Goal: Task Accomplishment & Management: Use online tool/utility

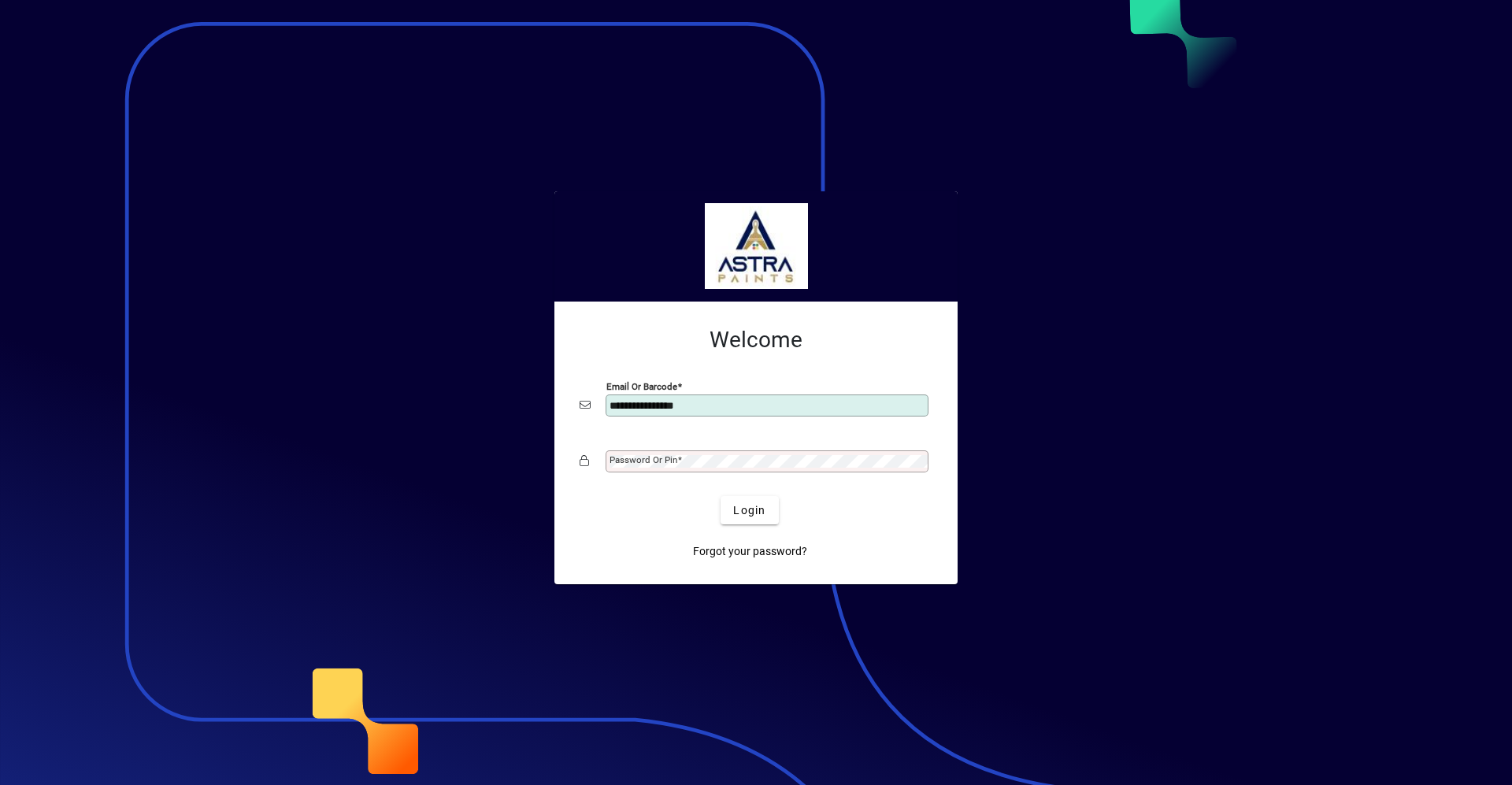
type input "**********"
click at [720, 496] on button "Login" at bounding box center [749, 511] width 57 height 28
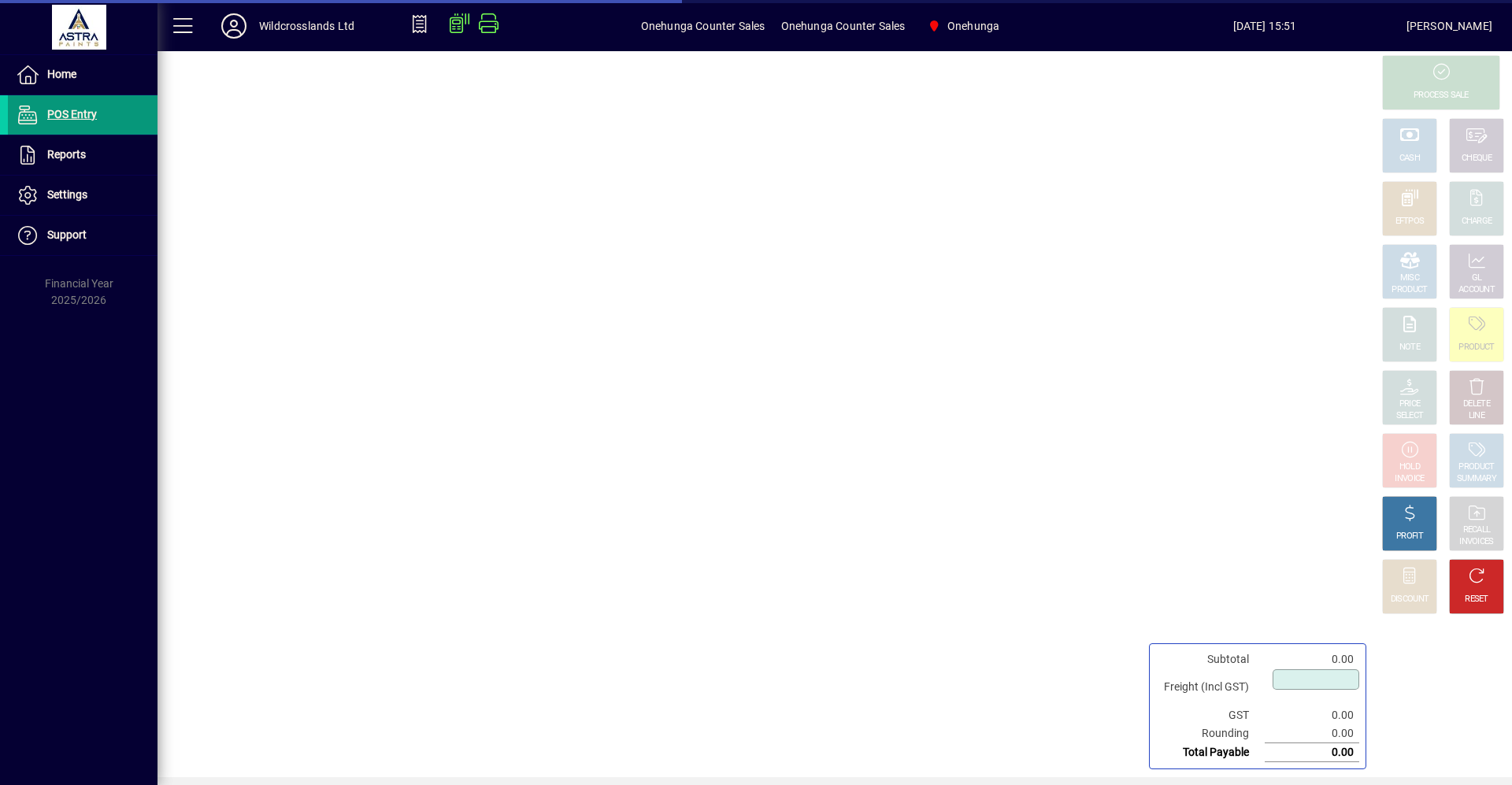
type input "****"
click at [56, 76] on span "Home" at bounding box center [61, 73] width 29 height 12
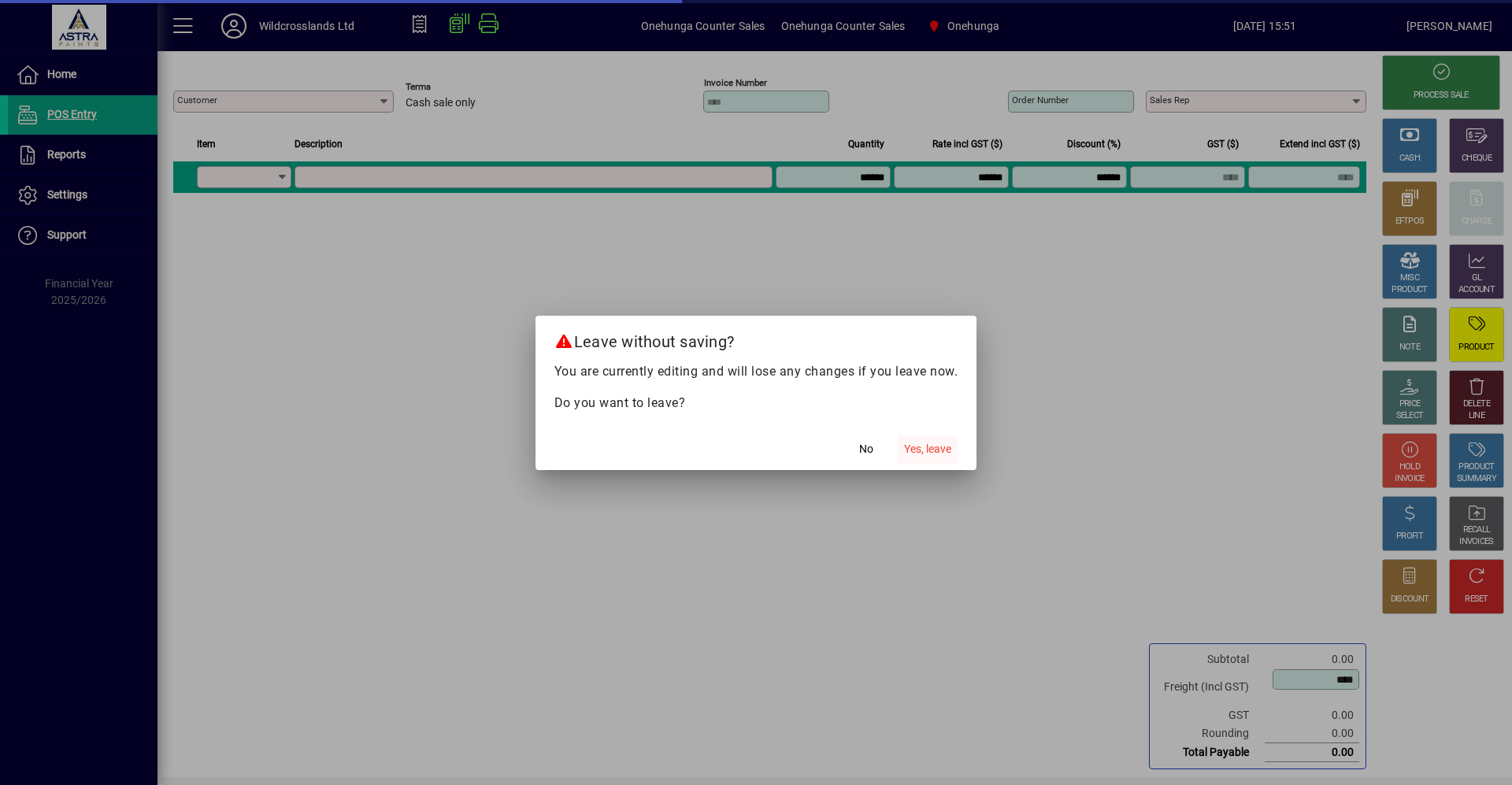
type input "**********"
click at [941, 448] on span "Yes, leave" at bounding box center [927, 450] width 47 height 17
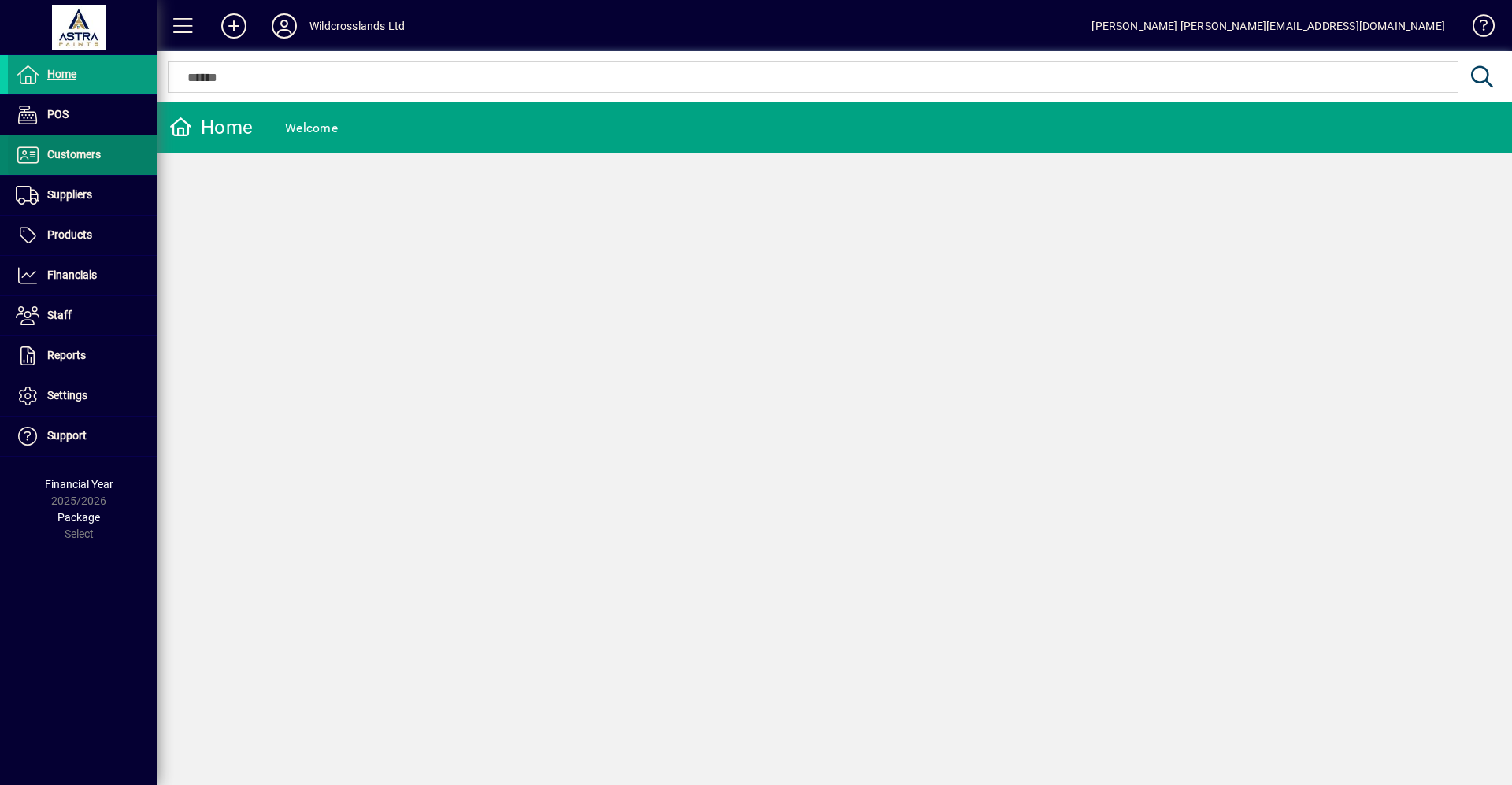
click at [80, 159] on span "Customers" at bounding box center [73, 154] width 53 height 12
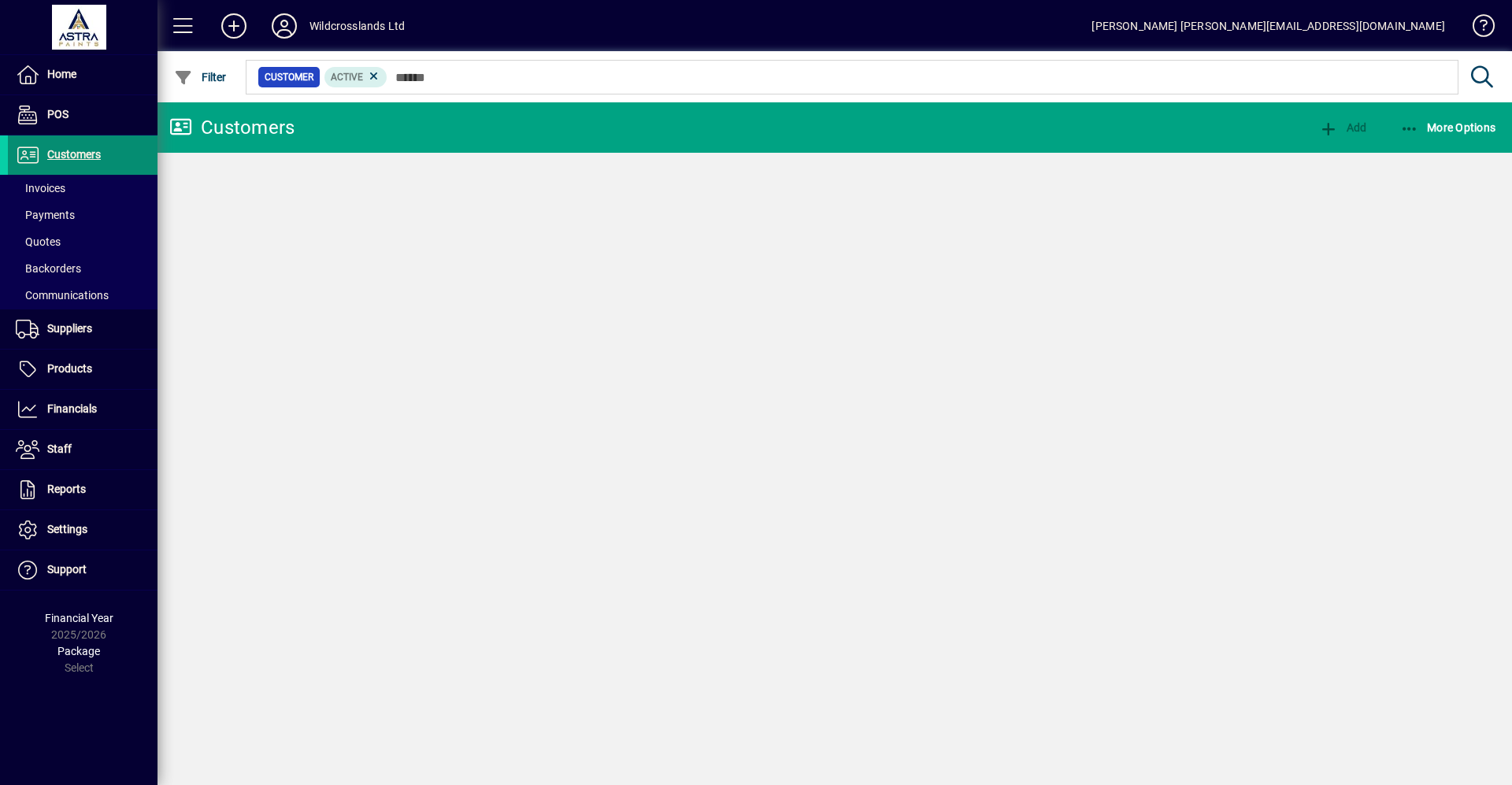
click at [41, 185] on span "Invoices" at bounding box center [40, 187] width 50 height 12
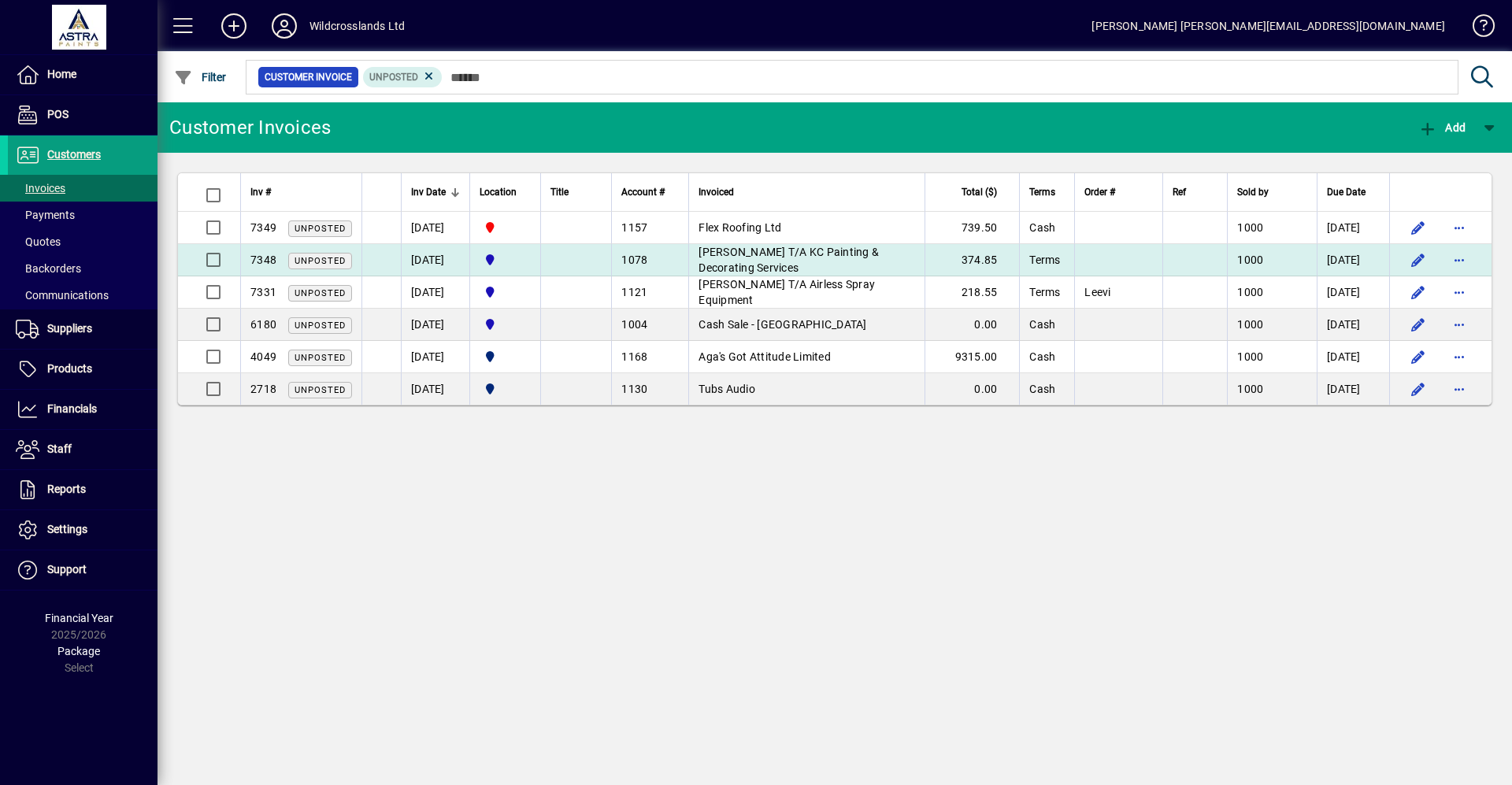
click at [782, 259] on td "[PERSON_NAME] T/A KC Painting & Decorating Services" at bounding box center [807, 260] width 236 height 32
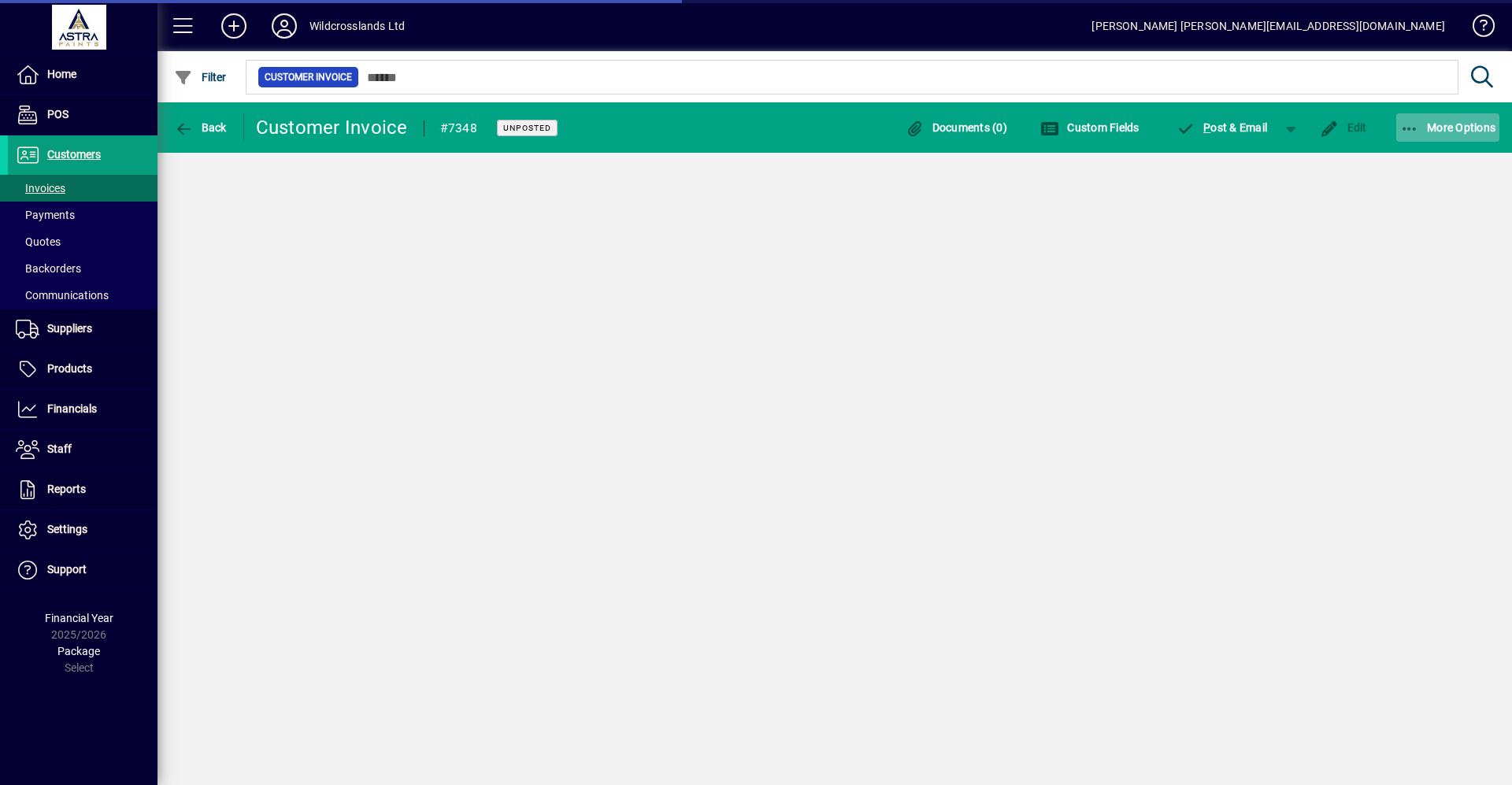
click at [1461, 131] on span "More Options" at bounding box center [1447, 126] width 96 height 12
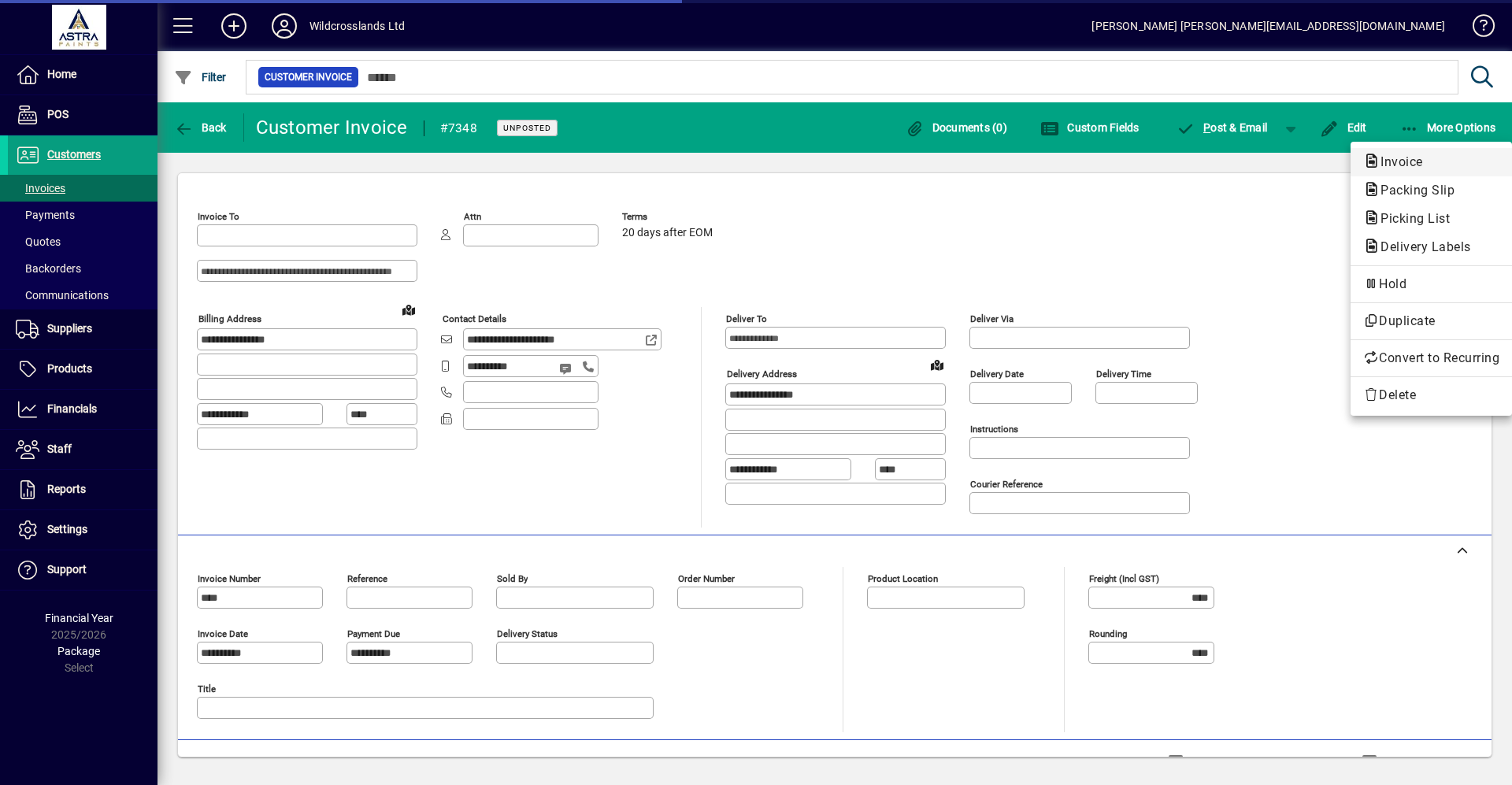
type input "**********"
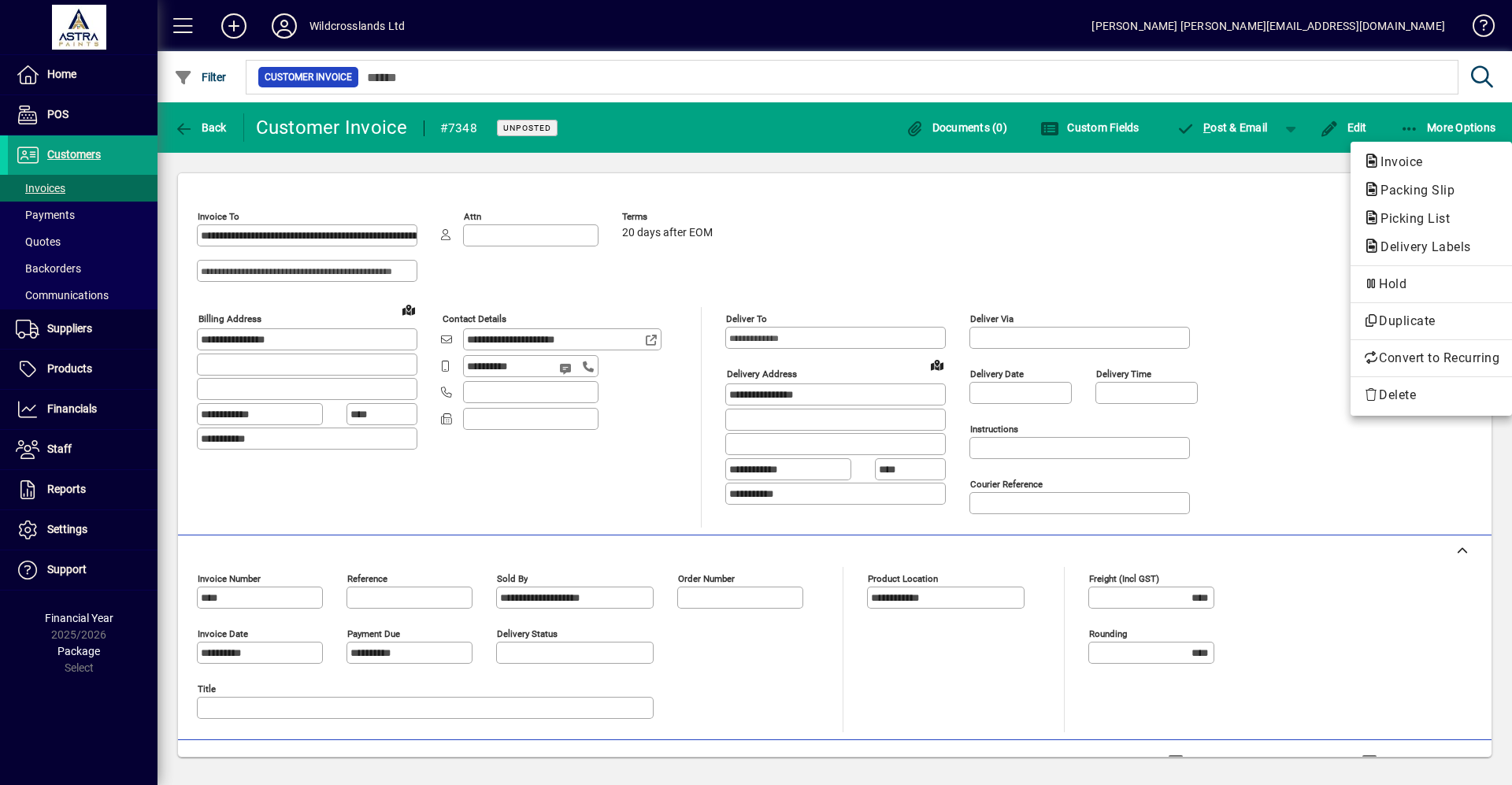
drag, startPoint x: 1261, startPoint y: 255, endPoint x: 1230, endPoint y: 185, distance: 76.6
click at [1262, 254] on div at bounding box center [756, 392] width 1512 height 785
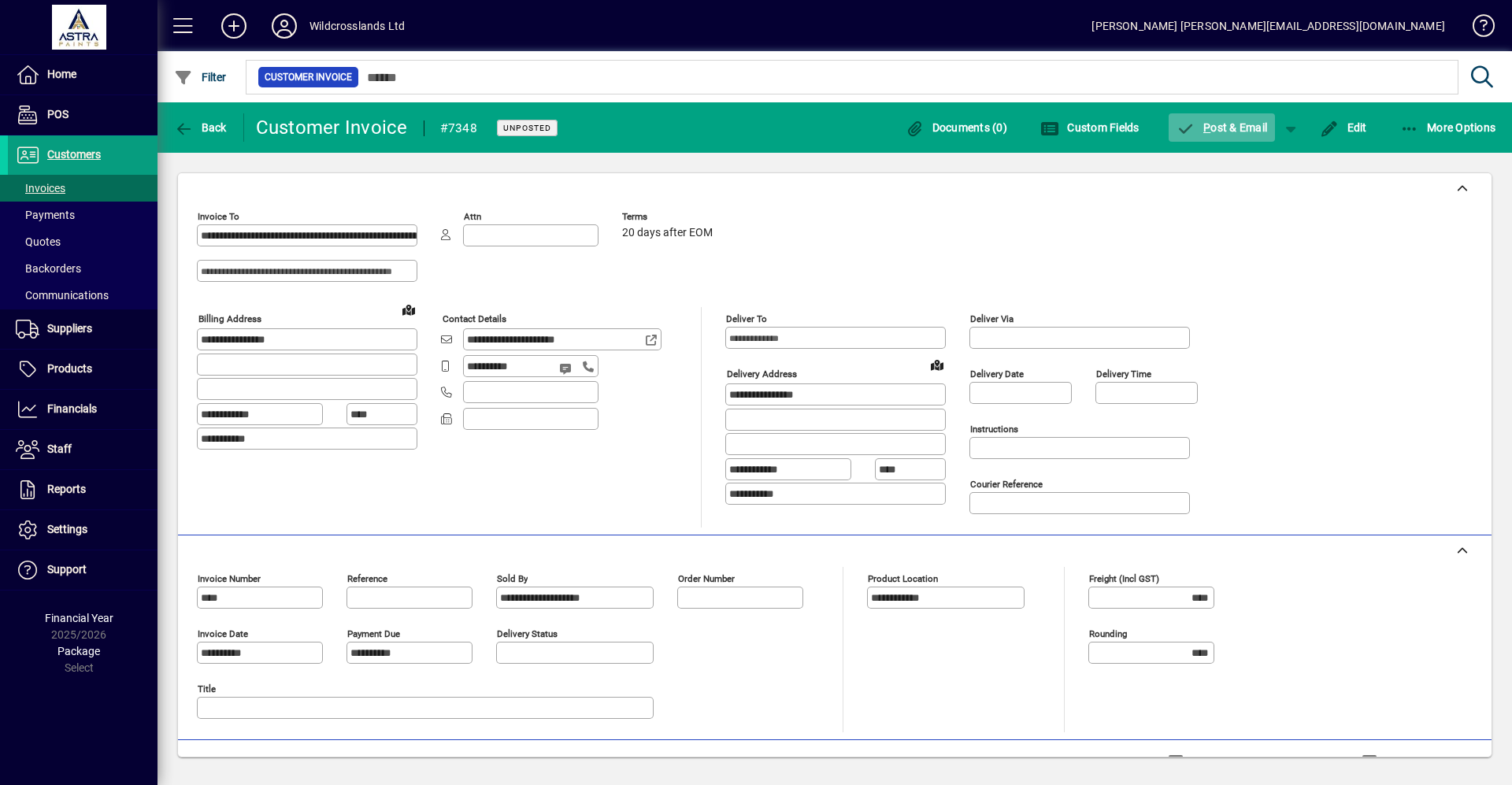
click at [1232, 130] on span "P ost & Email" at bounding box center [1222, 126] width 91 height 12
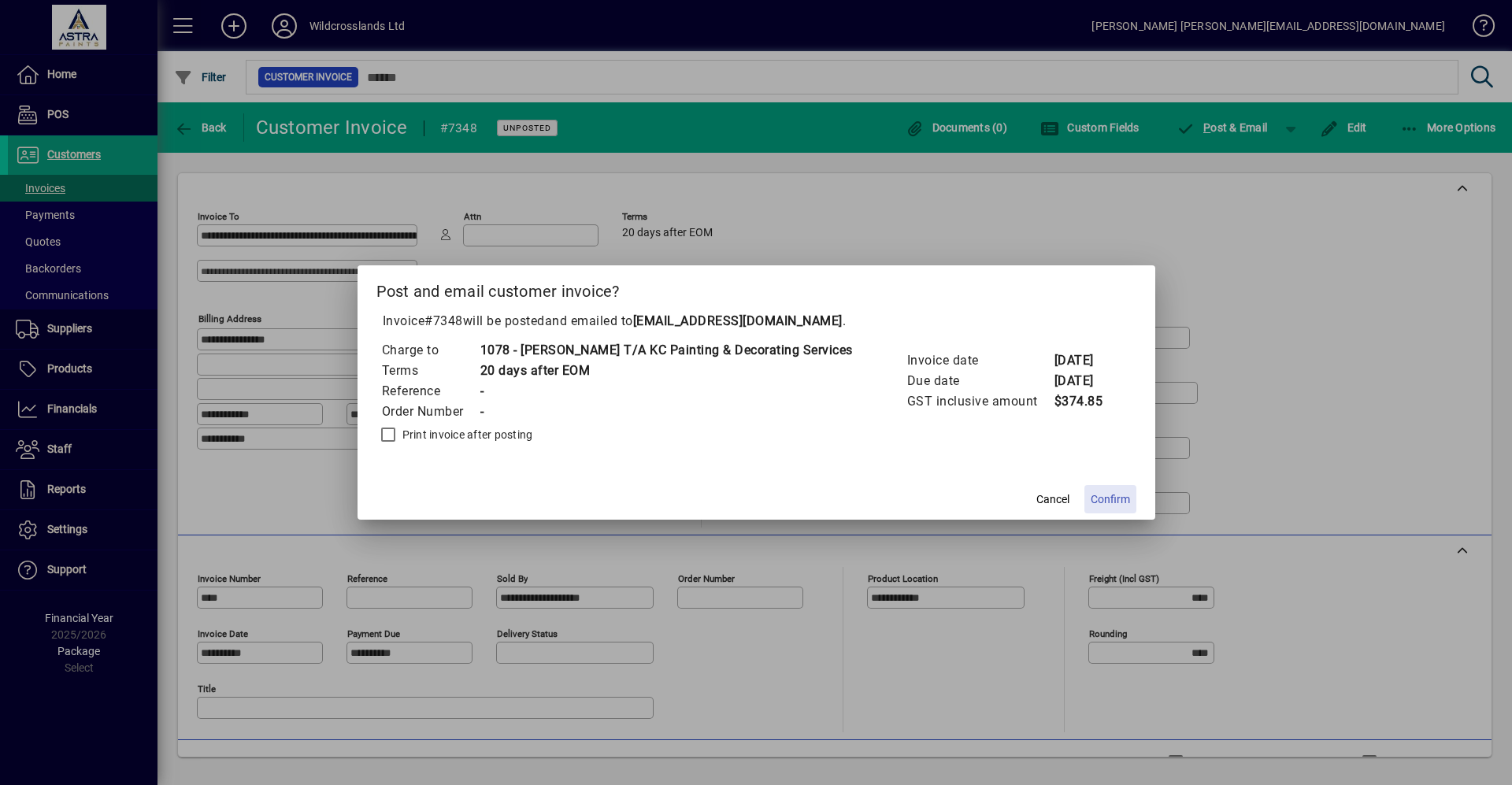
click at [1104, 495] on span "Confirm" at bounding box center [1110, 499] width 39 height 17
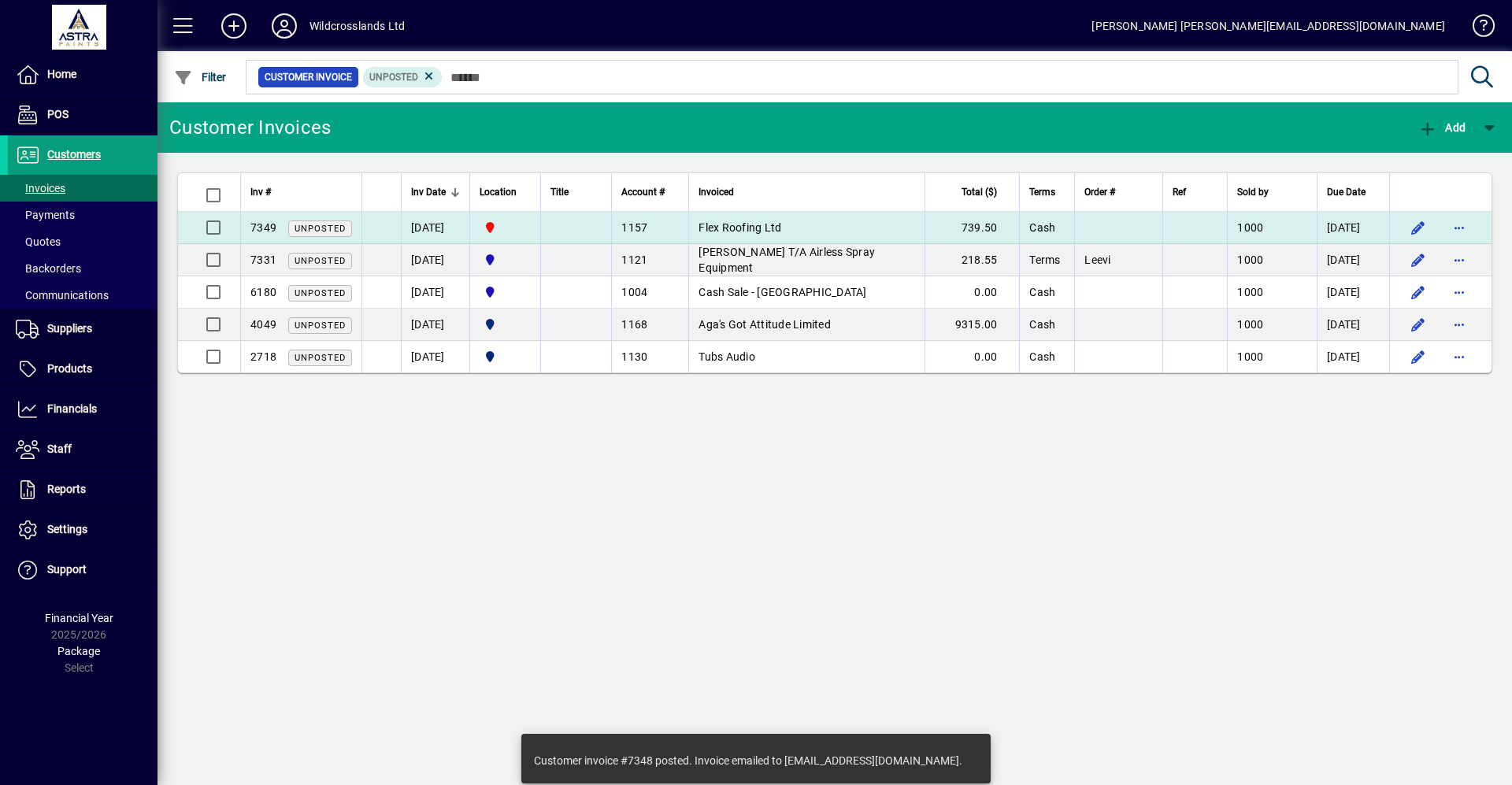
click at [739, 228] on span "Flex Roofing Ltd" at bounding box center [740, 227] width 82 height 12
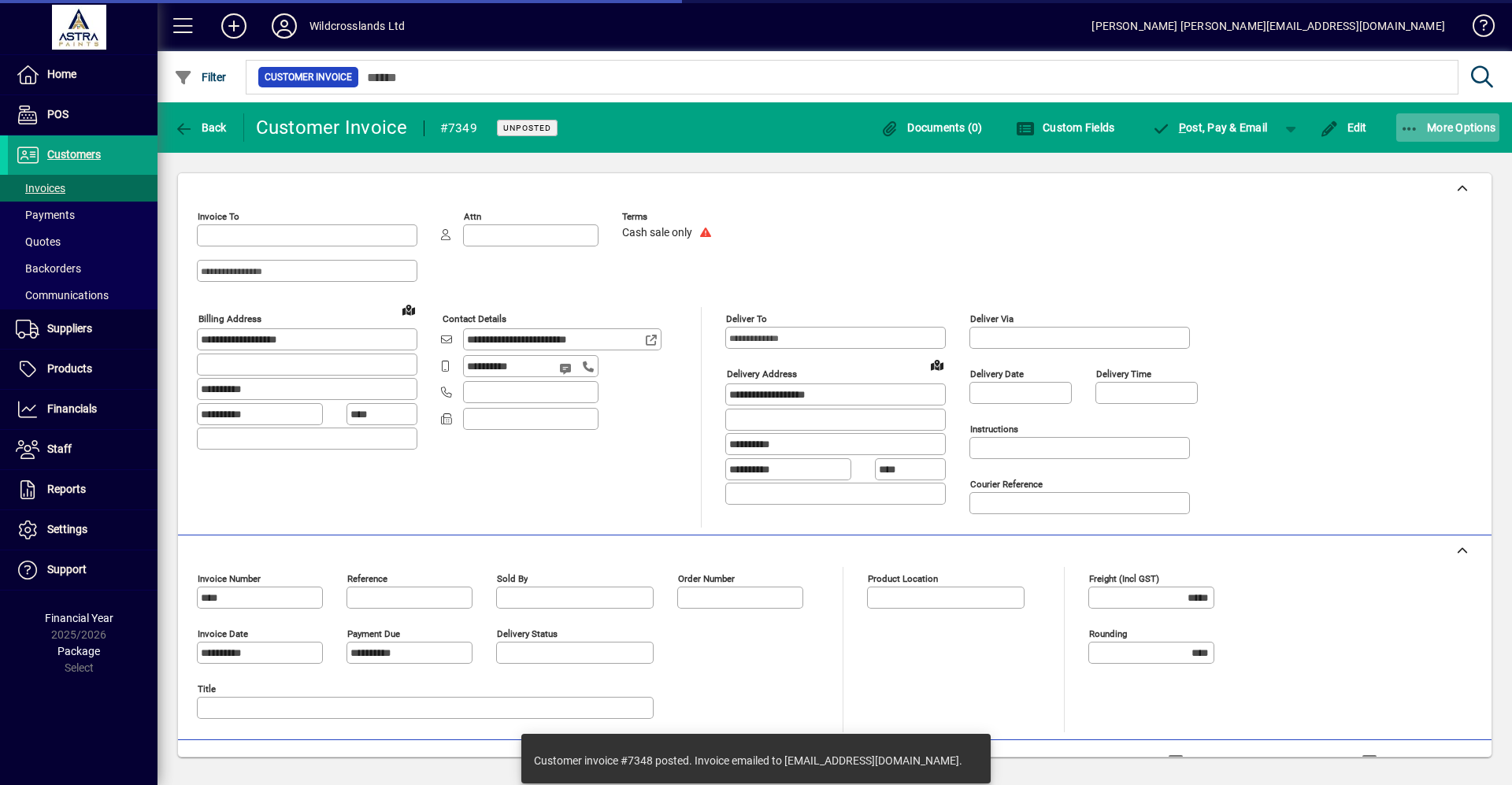
type input "**********"
type input "********"
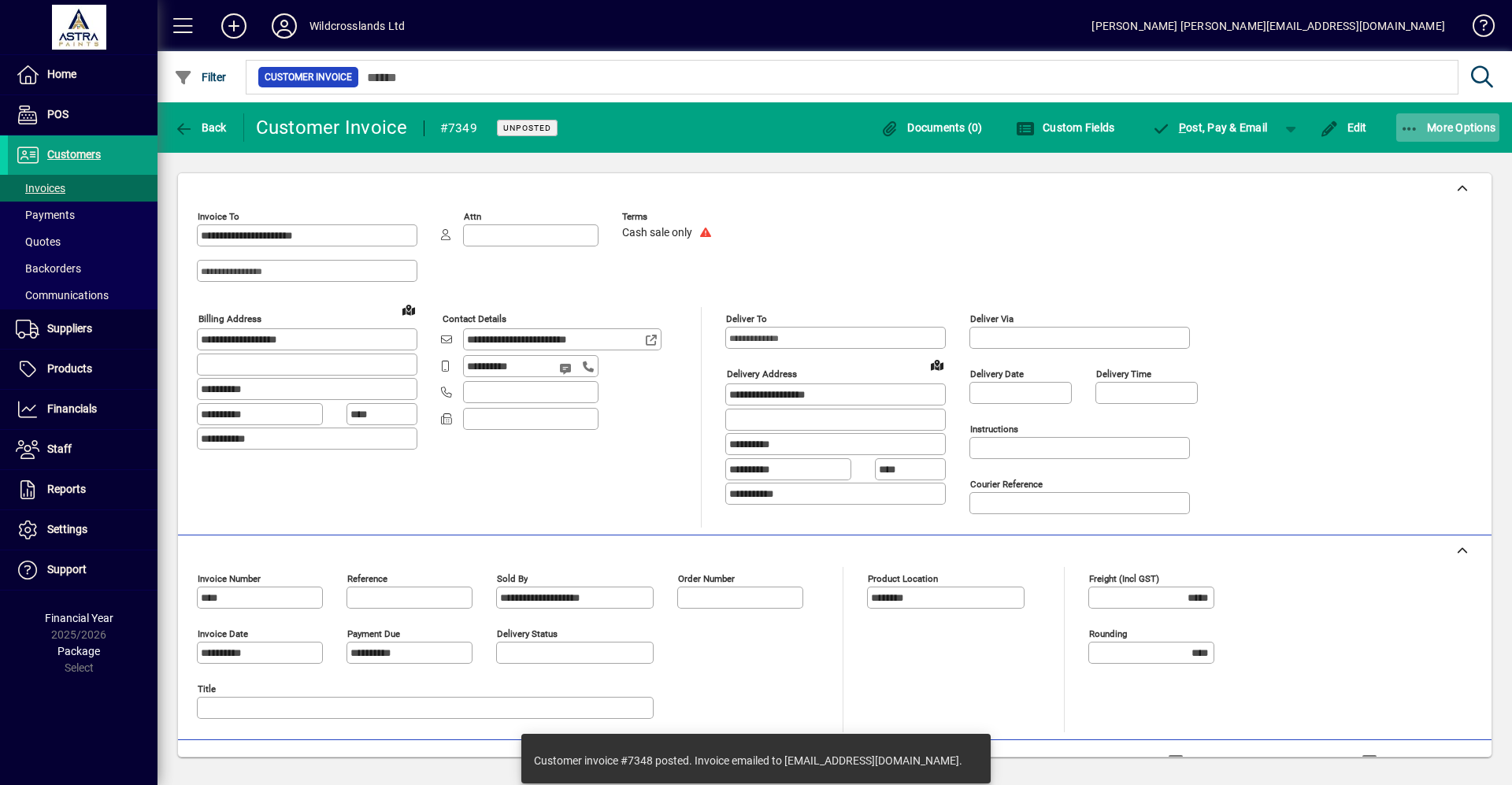
click at [1449, 130] on span "More Options" at bounding box center [1447, 126] width 96 height 12
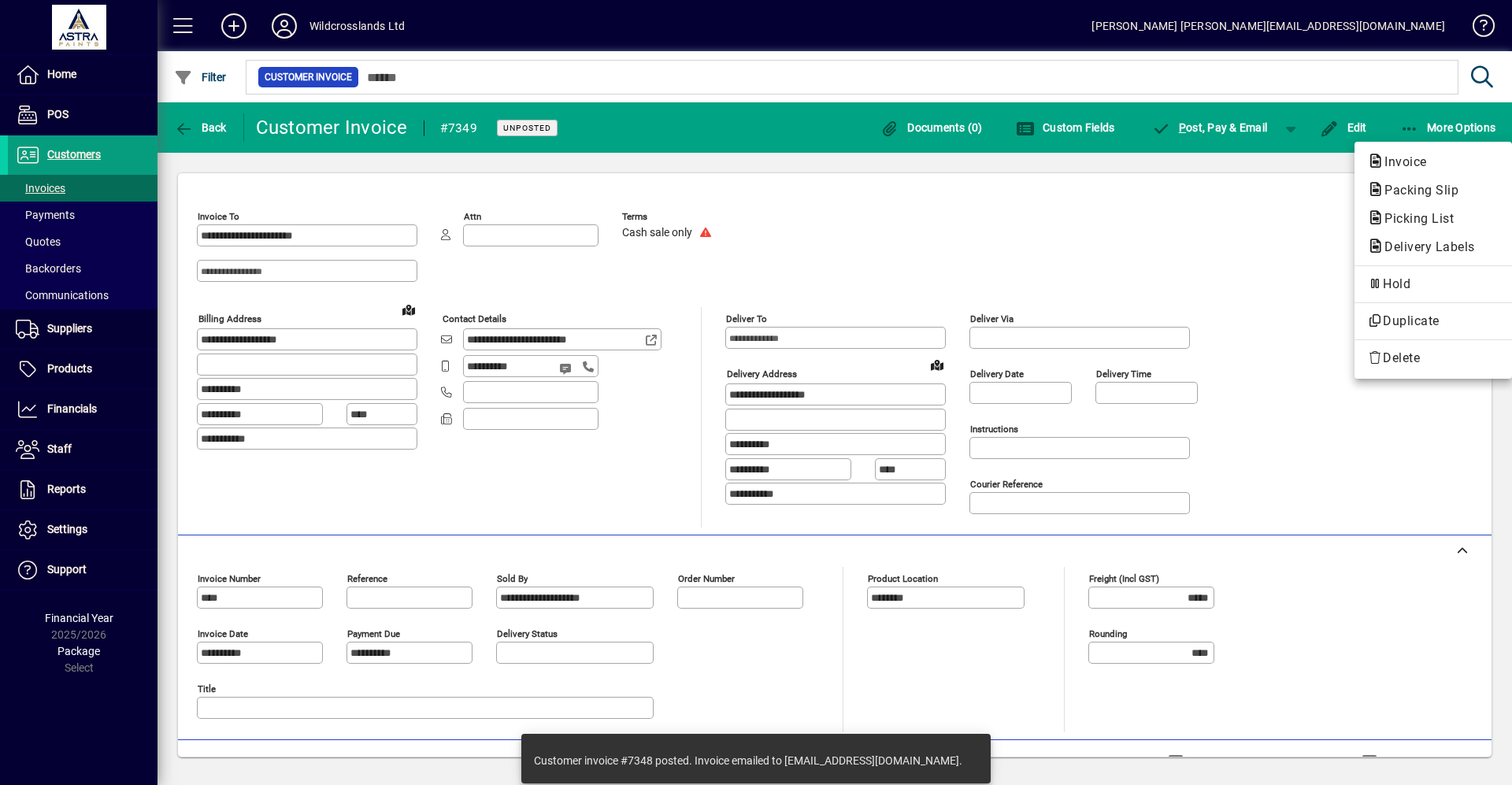
drag, startPoint x: 1252, startPoint y: 253, endPoint x: 1252, endPoint y: 223, distance: 30.0
click at [1253, 251] on div at bounding box center [756, 392] width 1512 height 785
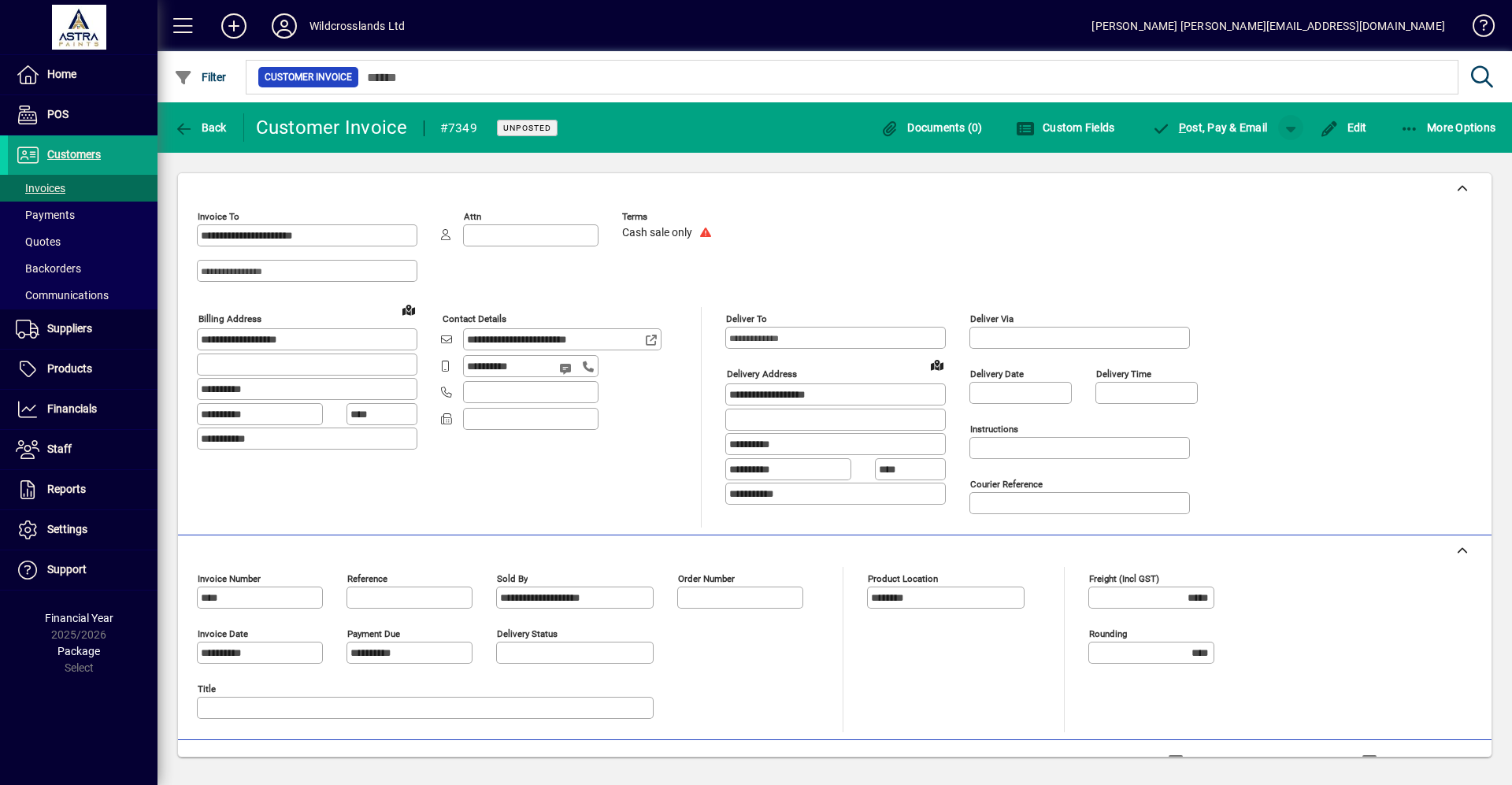
click at [1297, 126] on span "button" at bounding box center [1290, 127] width 37 height 37
click at [1255, 156] on span "P ost & Pay" at bounding box center [1242, 160] width 89 height 12
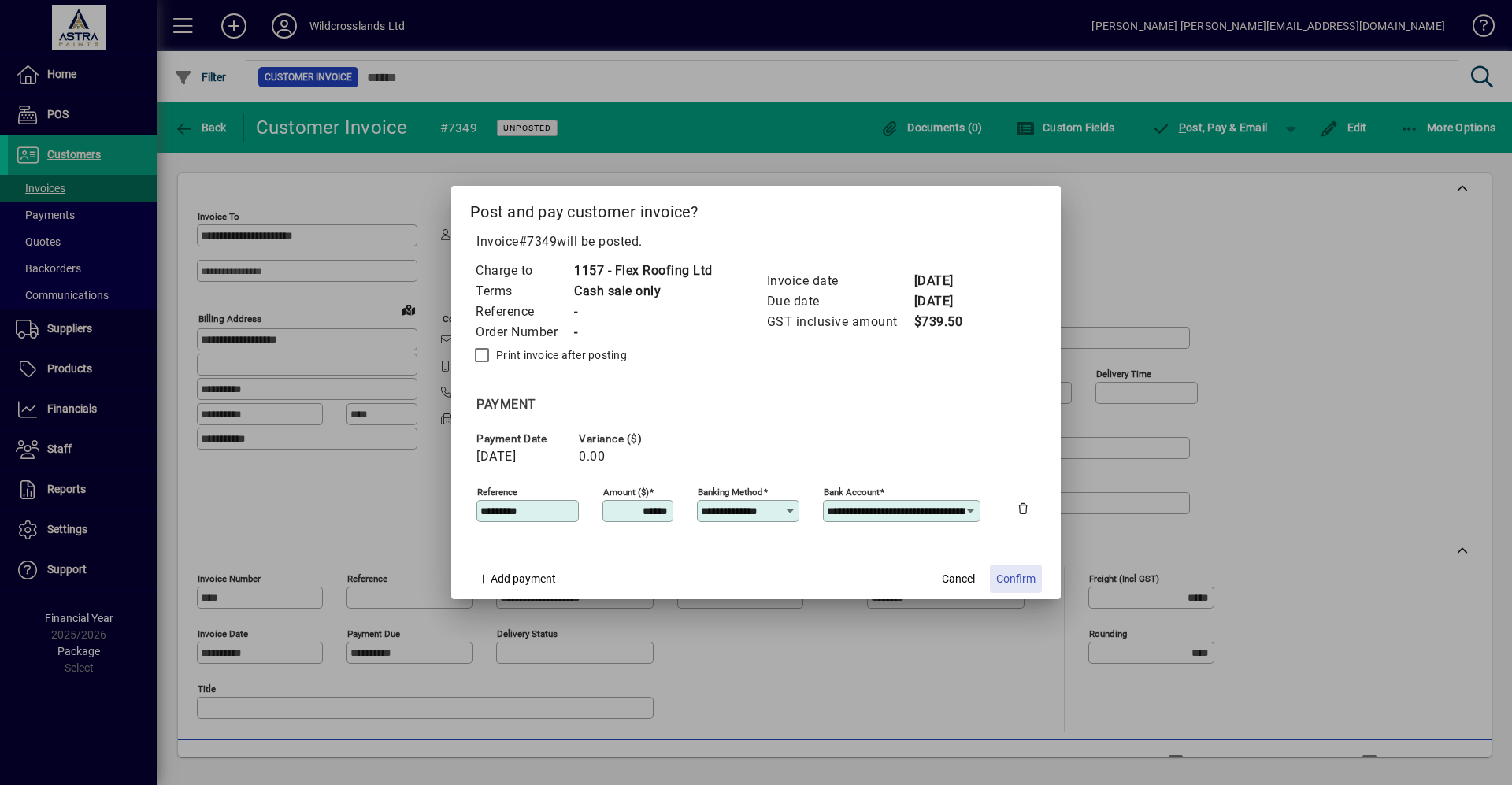
click at [1014, 580] on span "Confirm" at bounding box center [1015, 579] width 39 height 17
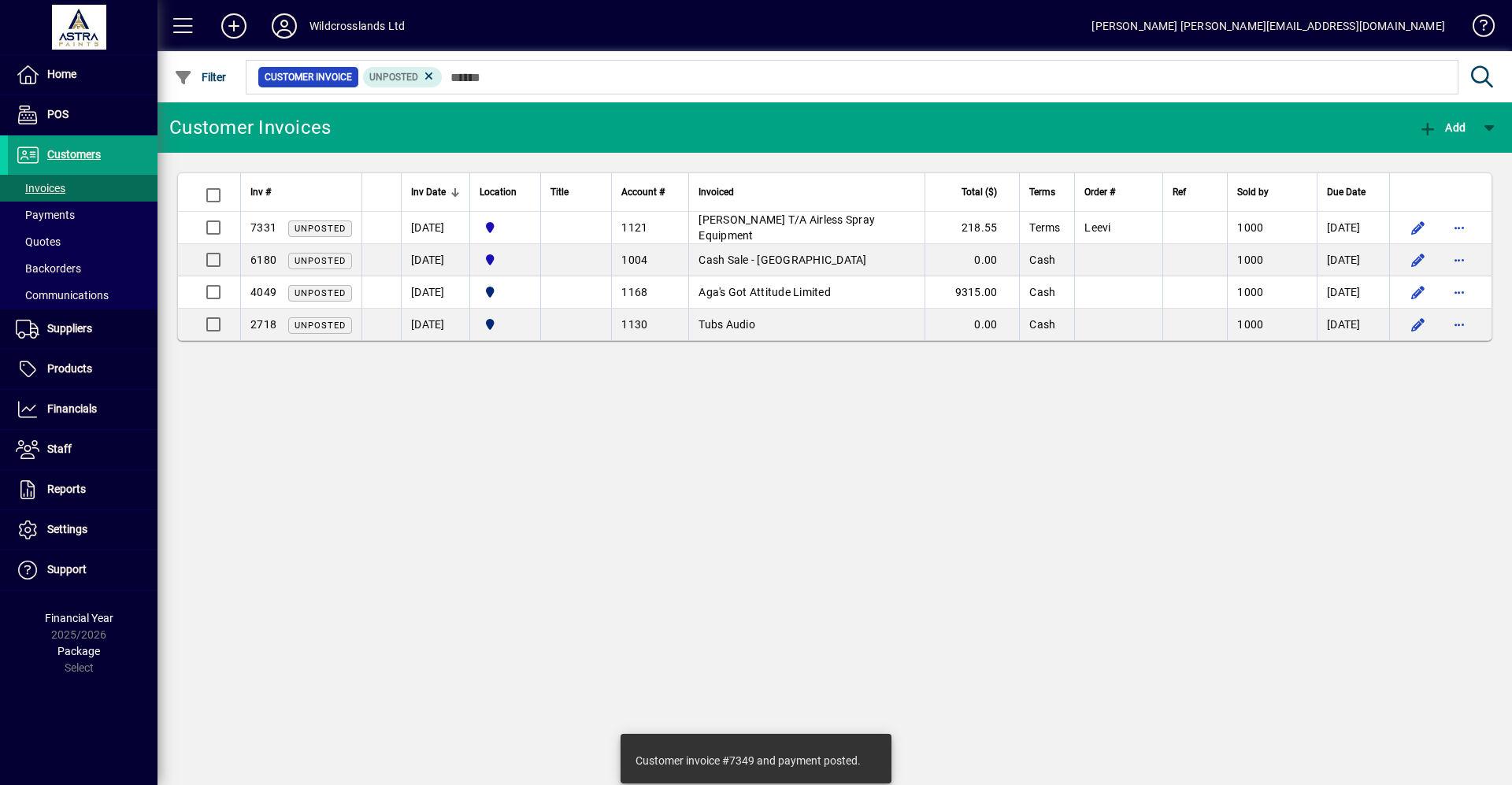
click at [742, 223] on span "[PERSON_NAME] T/A Airless Spray Equipment" at bounding box center [787, 228] width 176 height 28
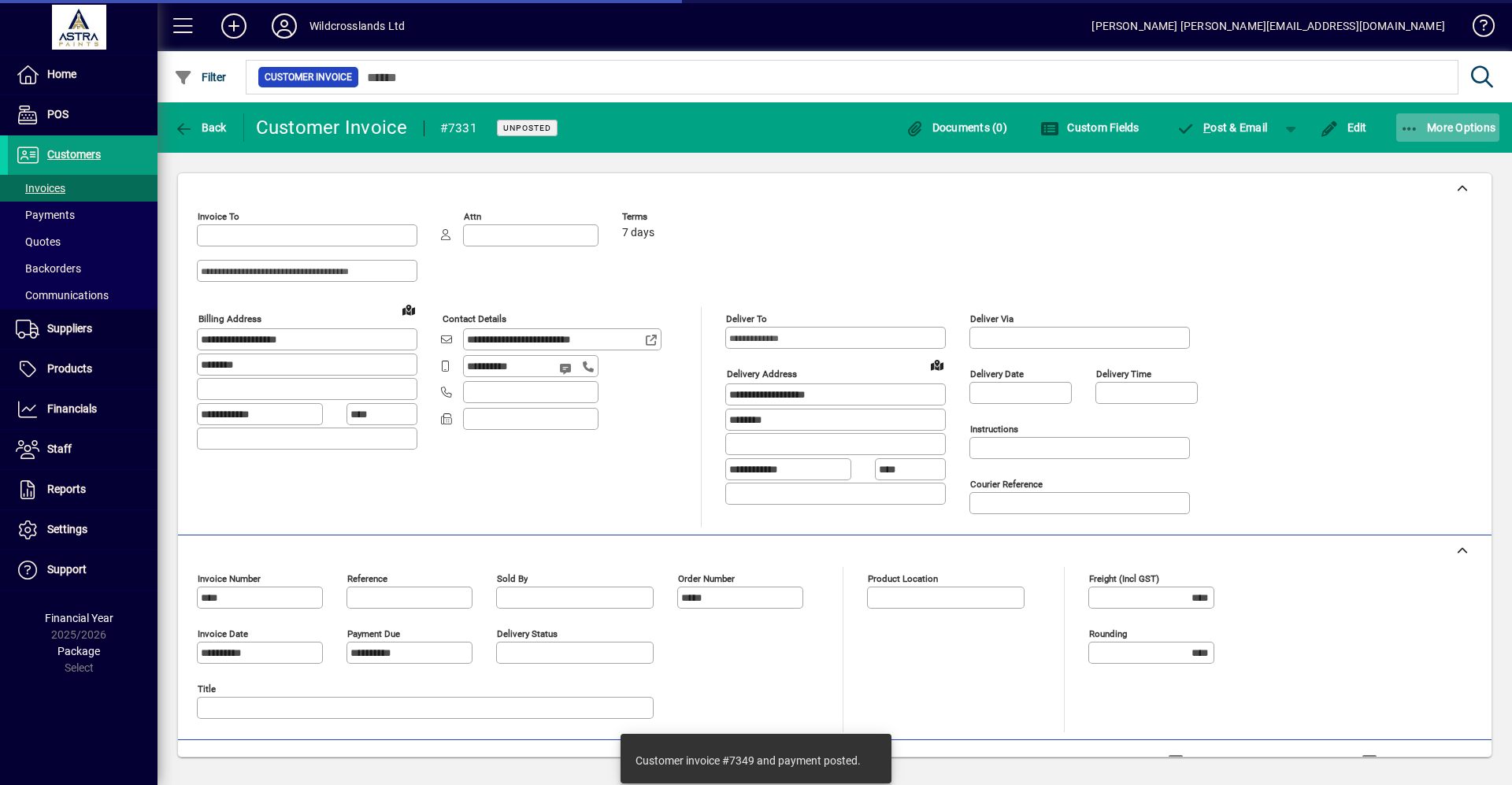
type input "**********"
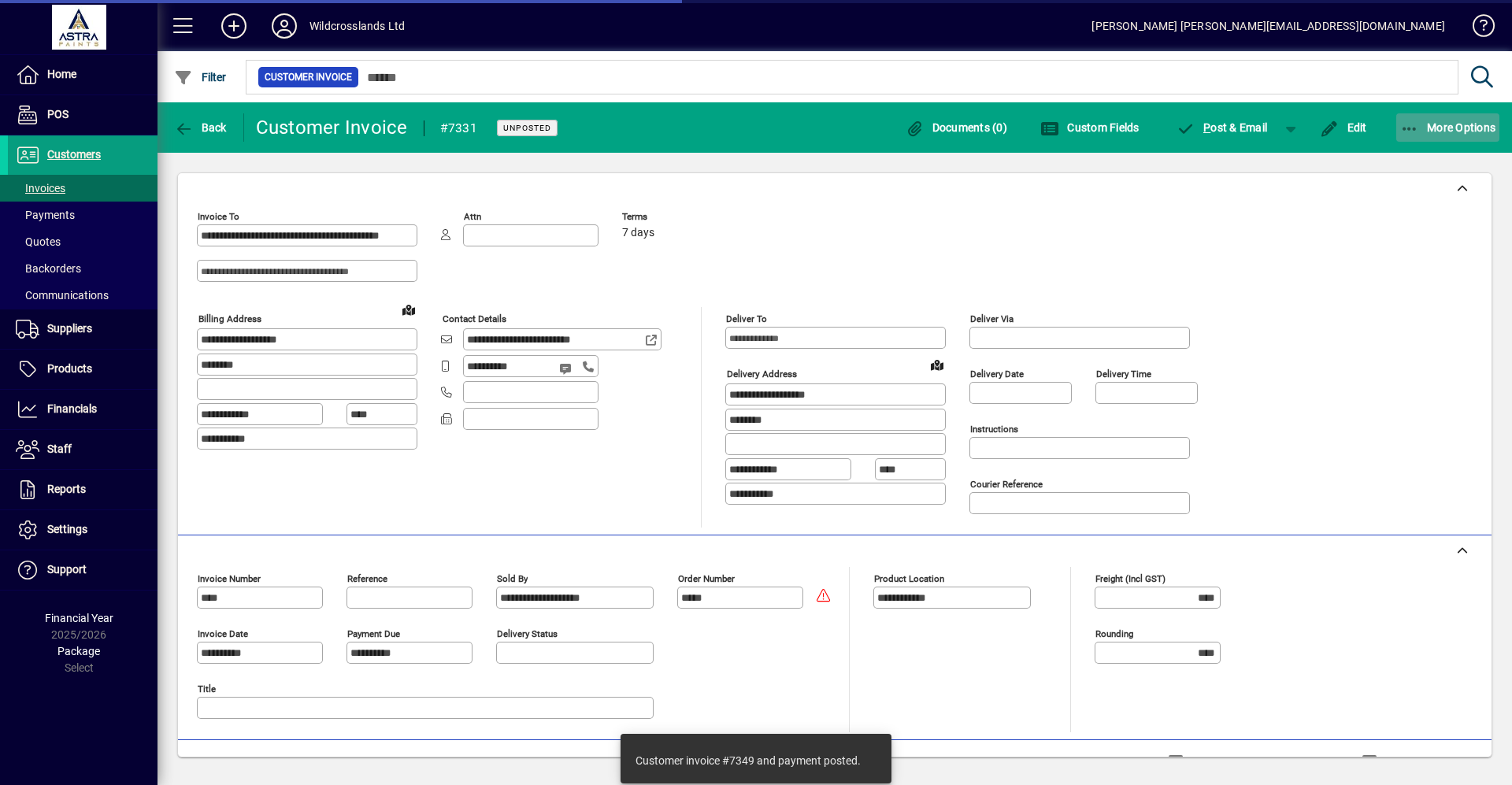
click at [1475, 121] on span "More Options" at bounding box center [1447, 126] width 96 height 12
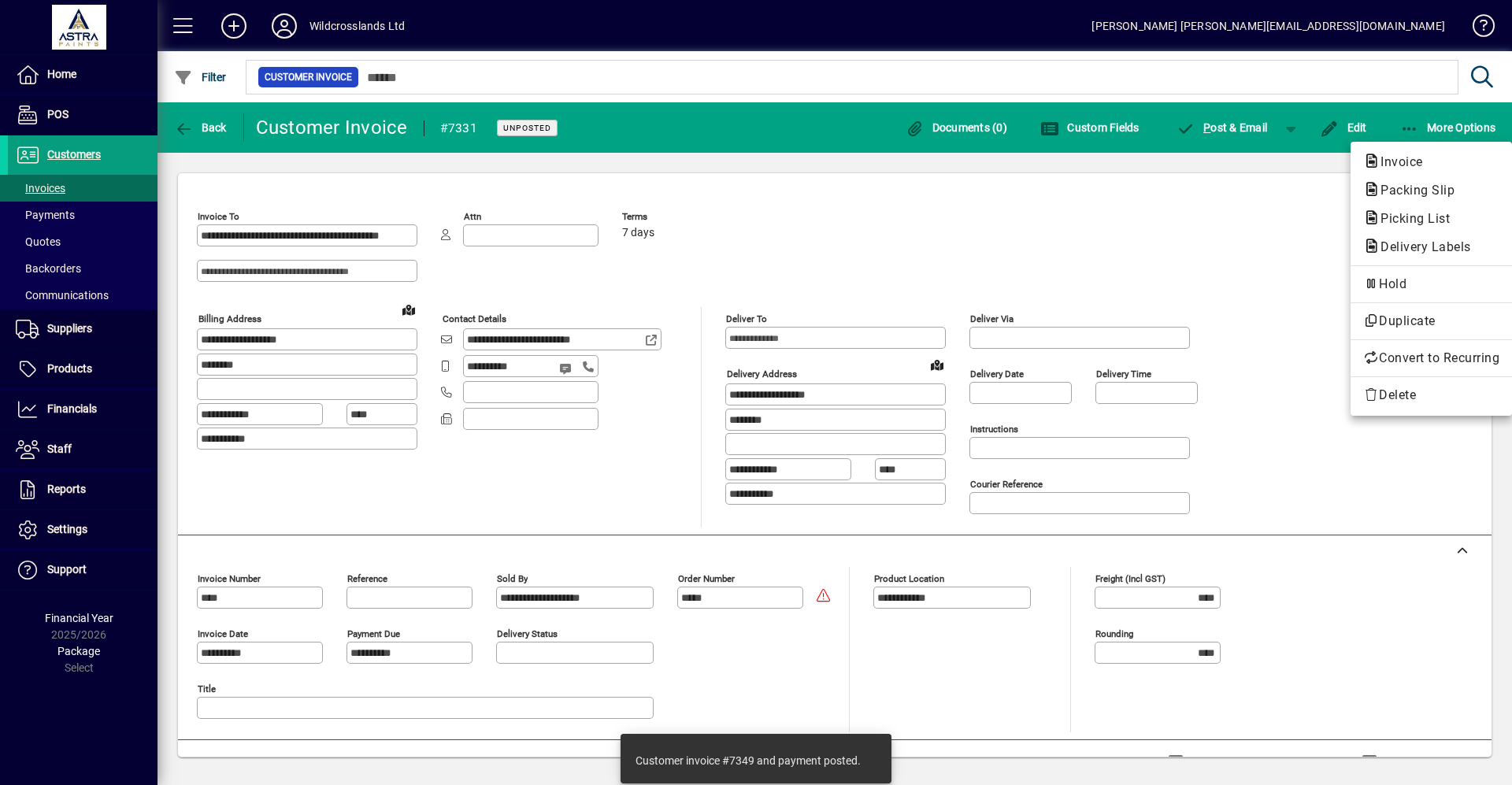
drag, startPoint x: 1258, startPoint y: 234, endPoint x: 1240, endPoint y: 101, distance: 134.2
click at [1258, 230] on div at bounding box center [756, 392] width 1512 height 785
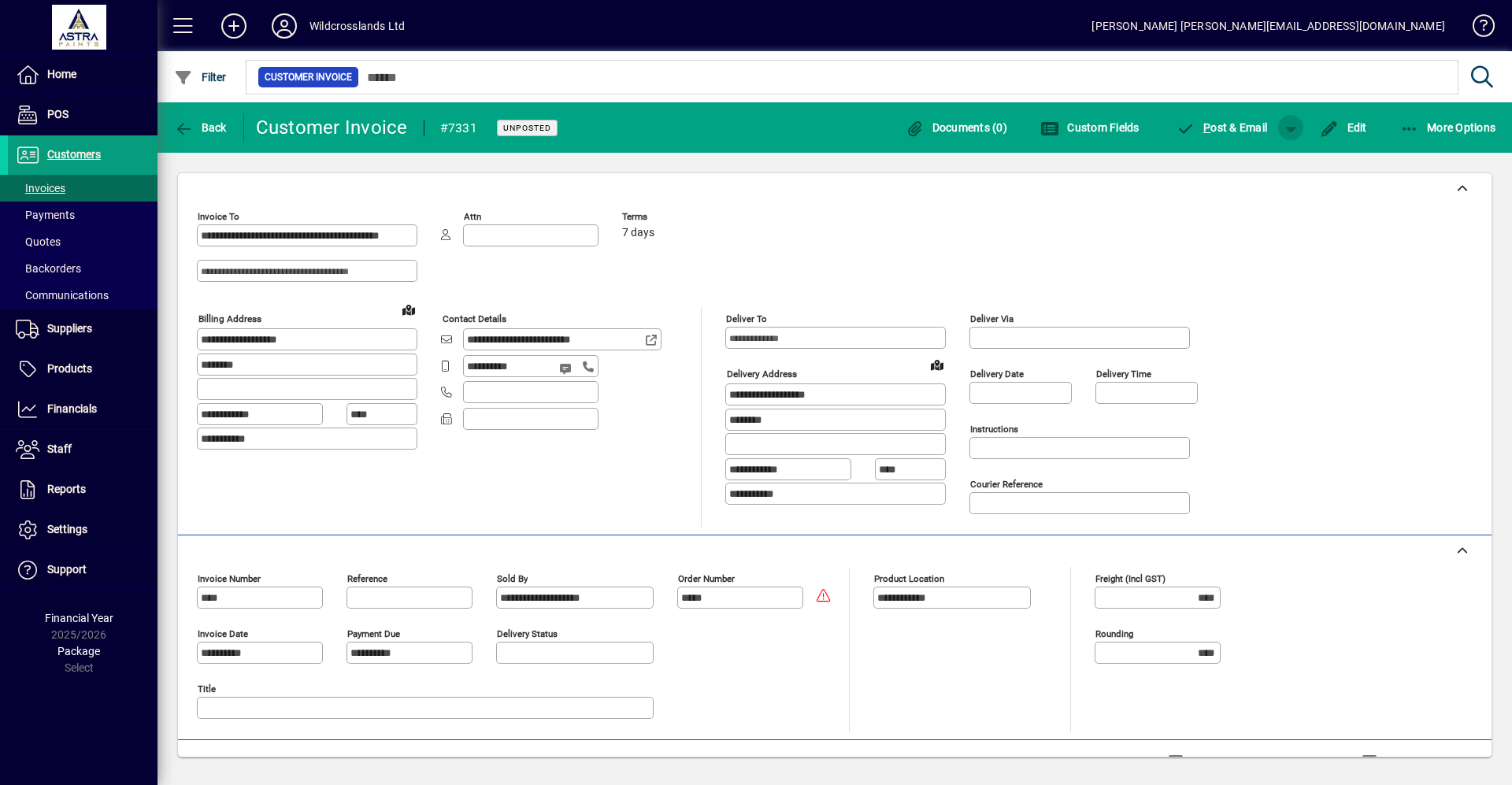
click at [1287, 130] on span "button" at bounding box center [1290, 127] width 37 height 37
click at [1247, 160] on span "P" at bounding box center [1249, 160] width 7 height 12
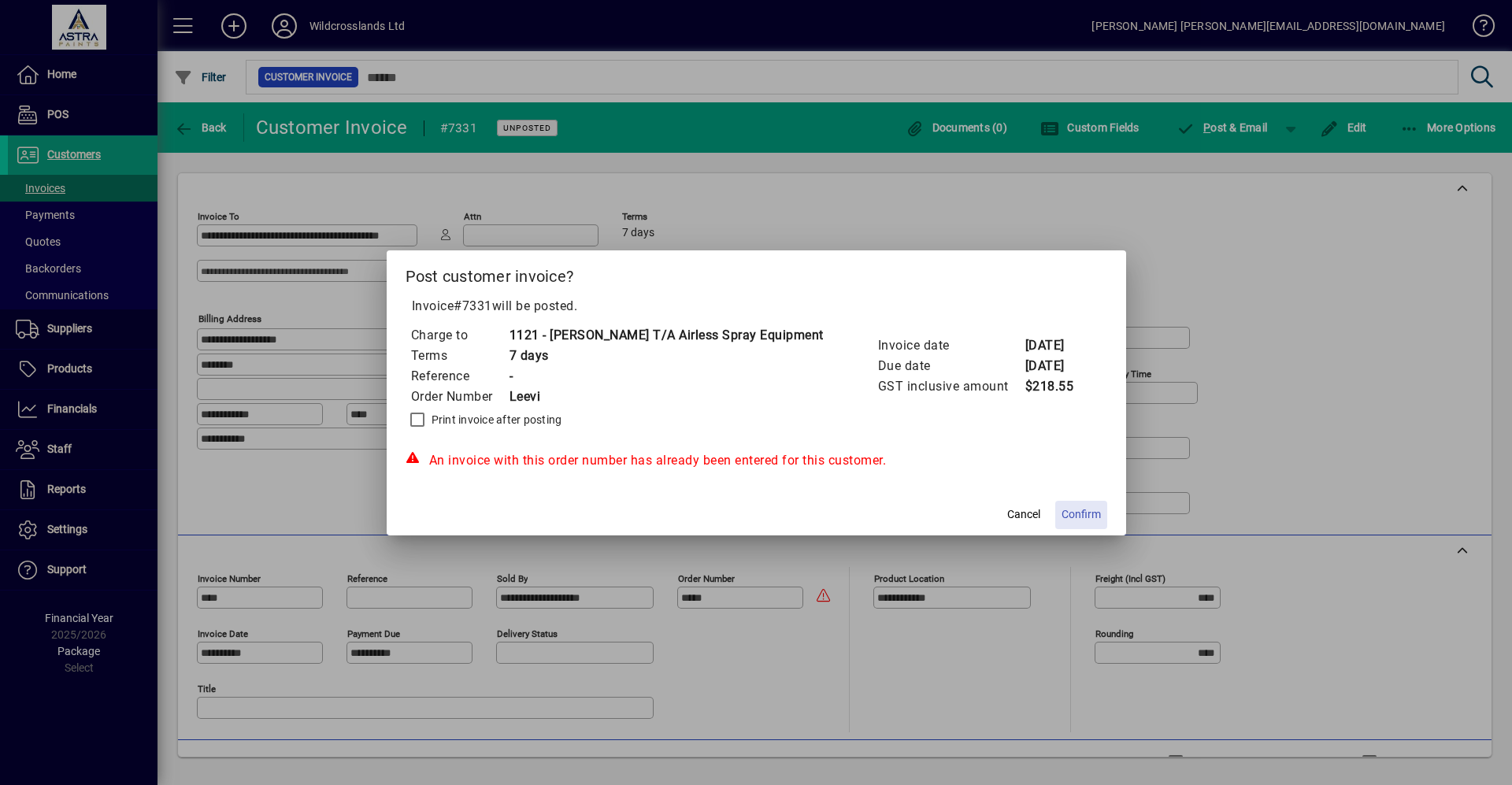
click at [1073, 512] on span "Confirm" at bounding box center [1081, 514] width 39 height 17
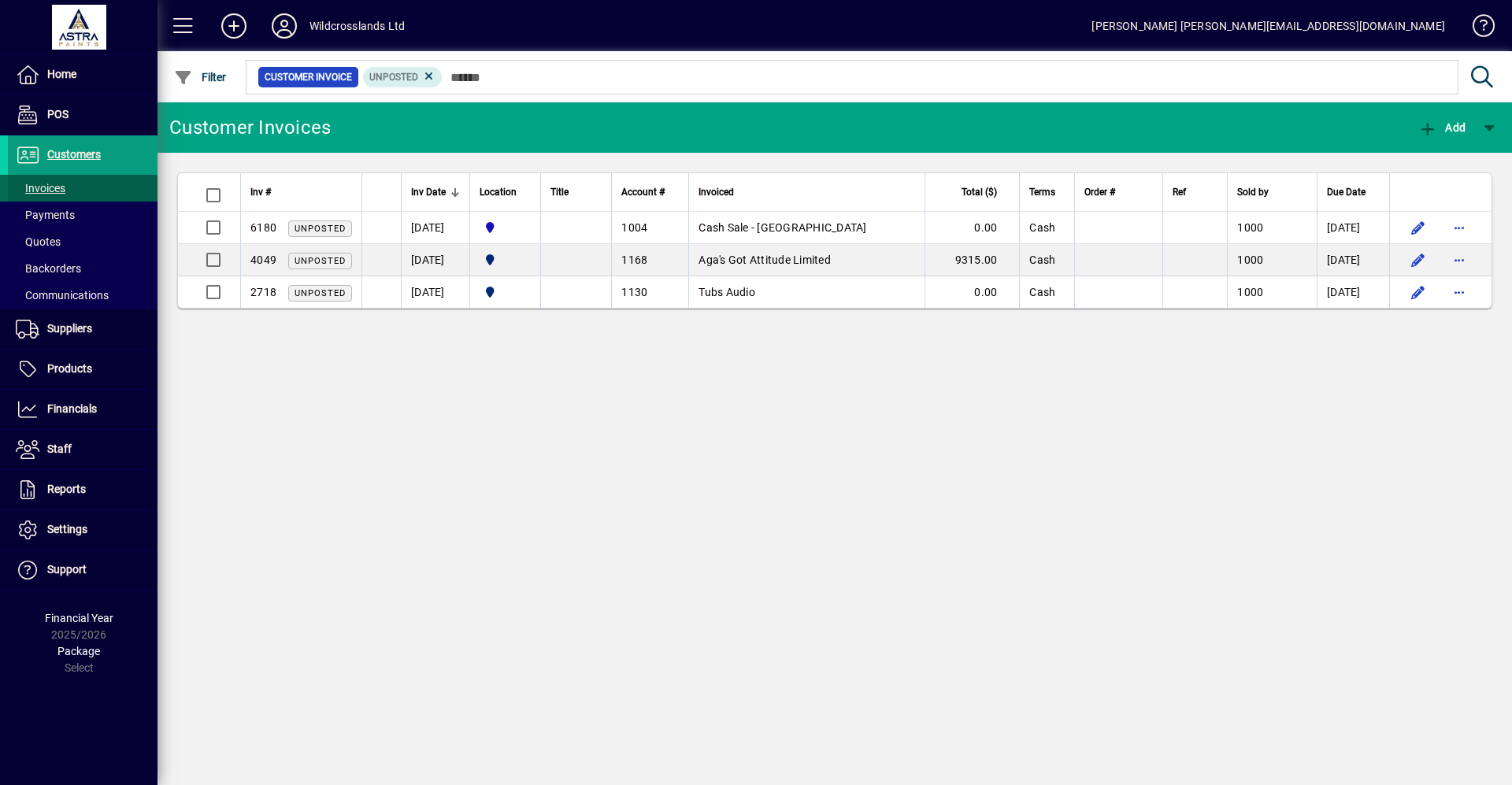
click at [28, 190] on span "Invoices" at bounding box center [40, 187] width 50 height 12
click at [422, 88] on mat-chip-set "Customer Invoice Unposted" at bounding box center [852, 77] width 1211 height 33
click at [430, 75] on icon at bounding box center [429, 76] width 14 height 14
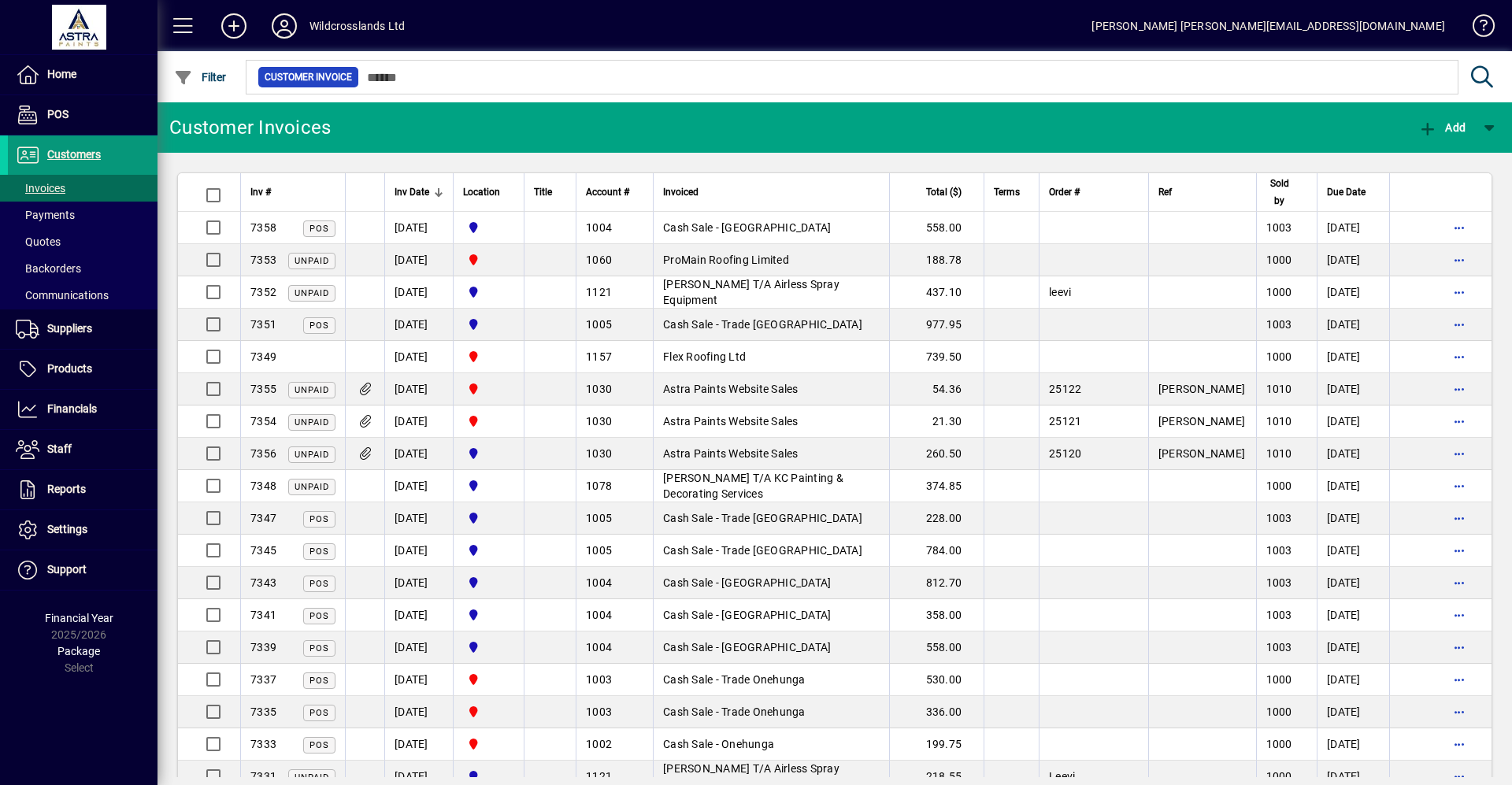
click at [45, 153] on span "Customers" at bounding box center [53, 155] width 93 height 19
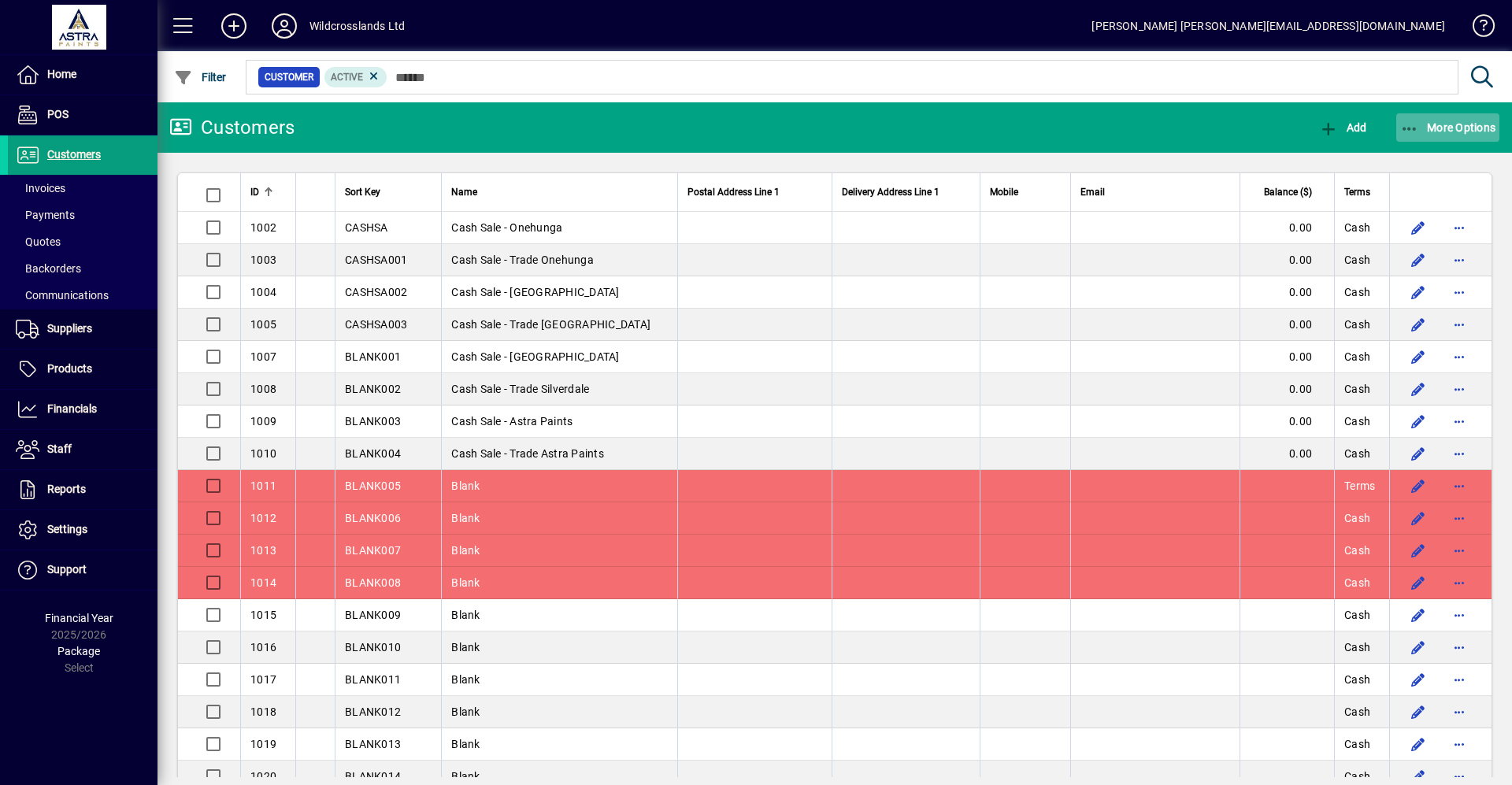
click at [1432, 111] on span "button" at bounding box center [1447, 127] width 104 height 37
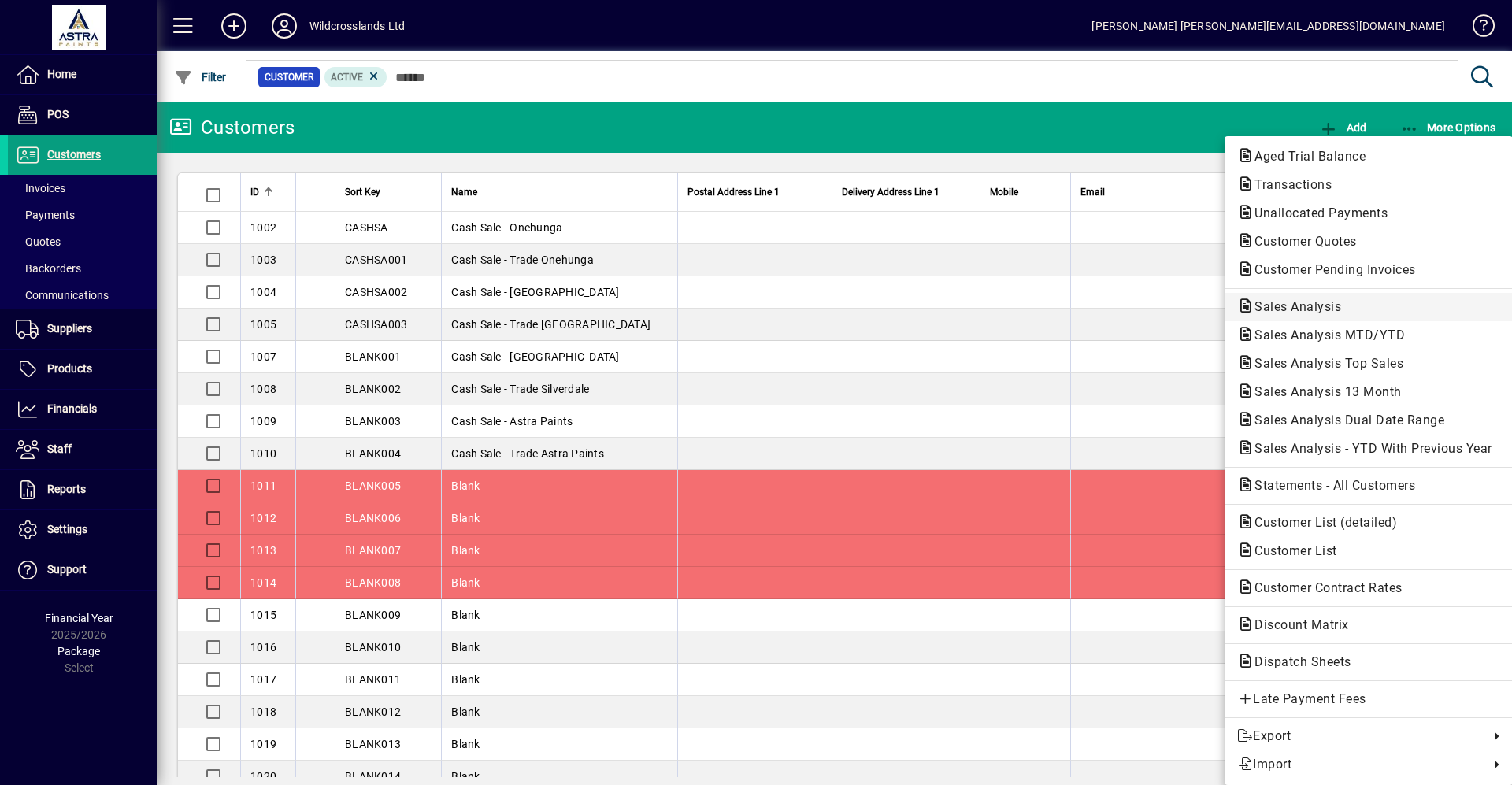
click at [1302, 308] on span "Sales Analysis" at bounding box center [1292, 306] width 111 height 15
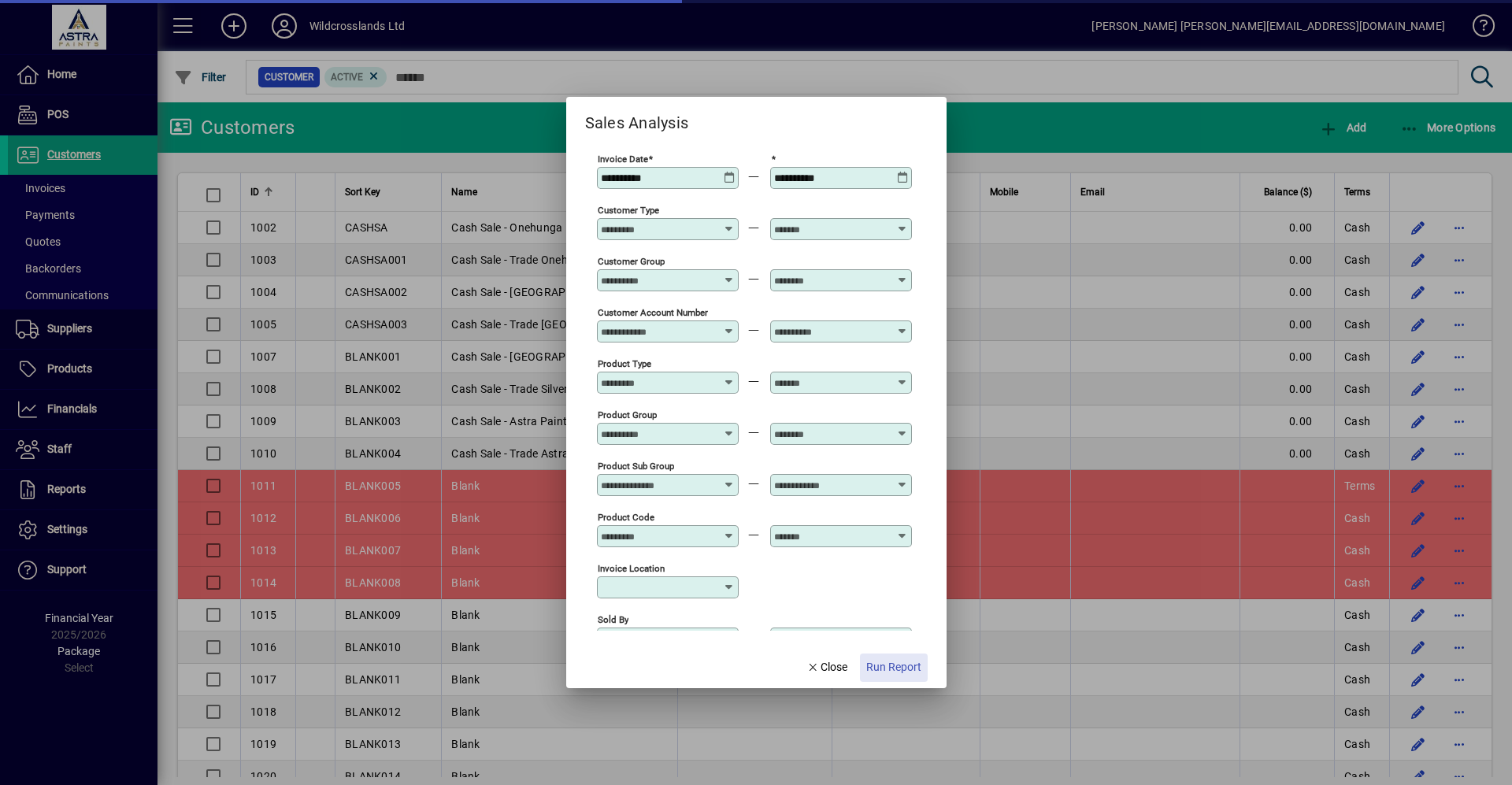
click at [907, 662] on span "Run Report" at bounding box center [894, 668] width 55 height 17
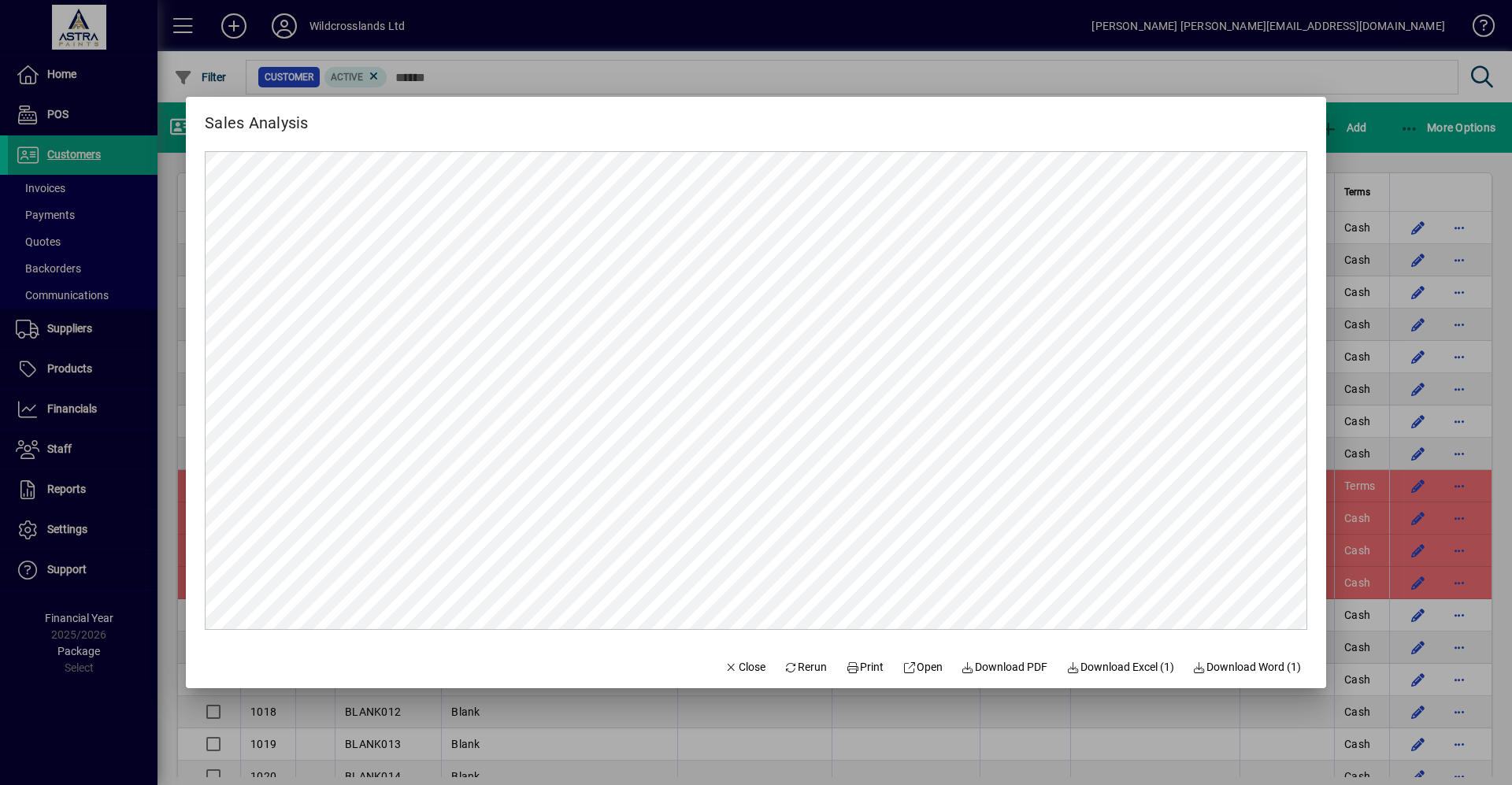
click at [1390, 121] on div at bounding box center [756, 392] width 1512 height 785
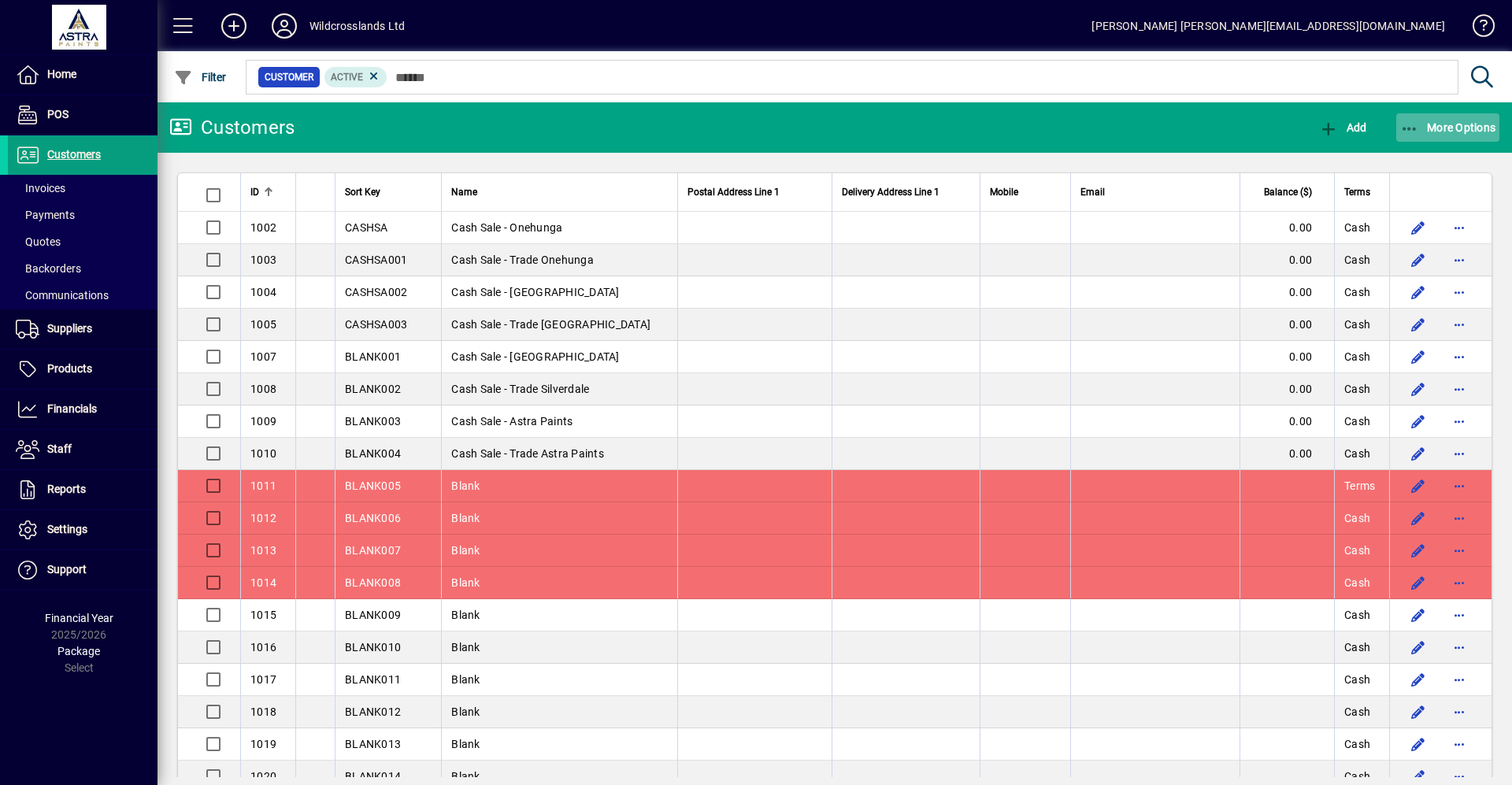
click at [1455, 113] on span "button" at bounding box center [1447, 127] width 104 height 37
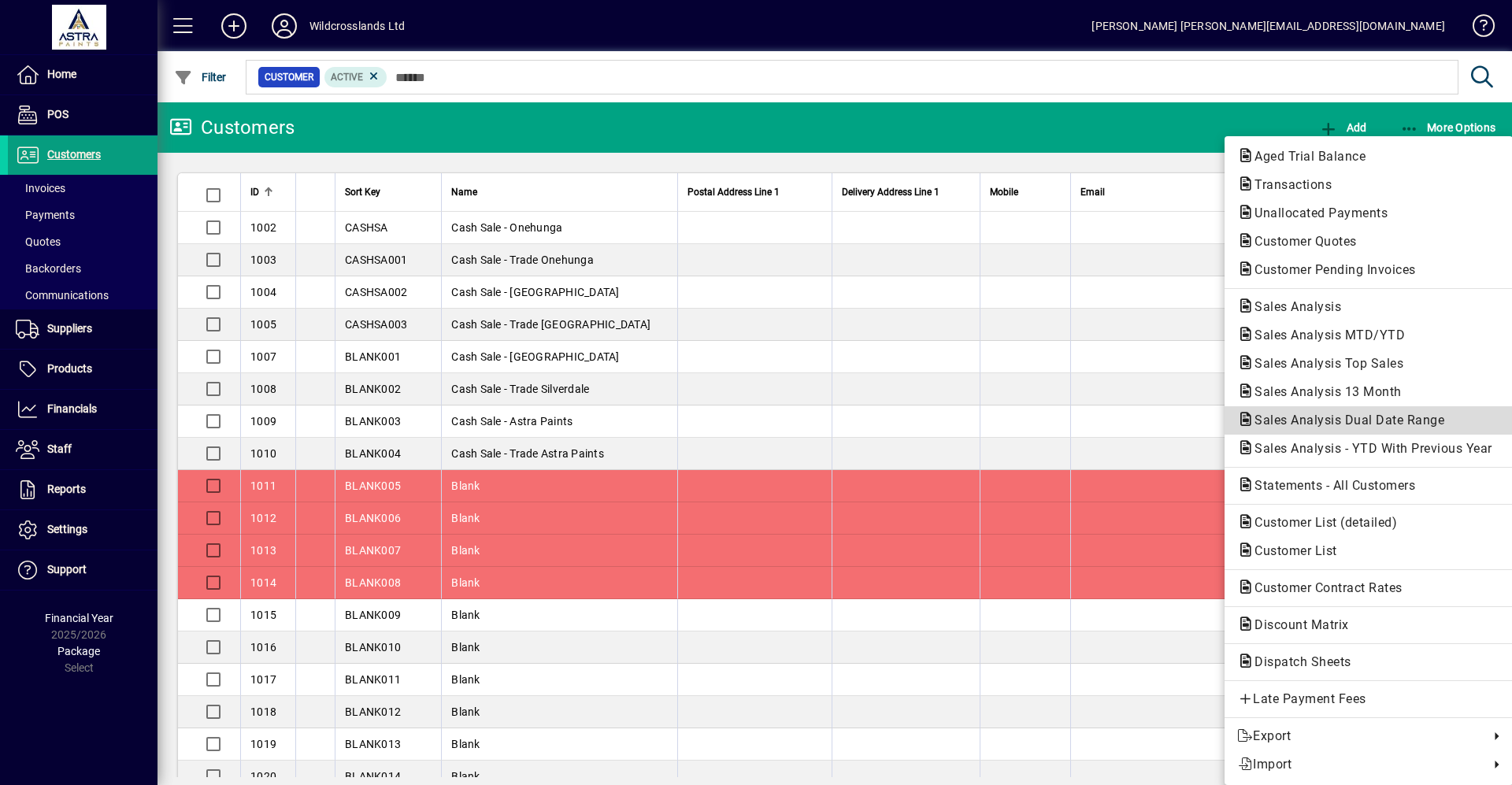
click at [1312, 412] on span "Sales Analysis Dual Date Range" at bounding box center [1368, 421] width 263 height 19
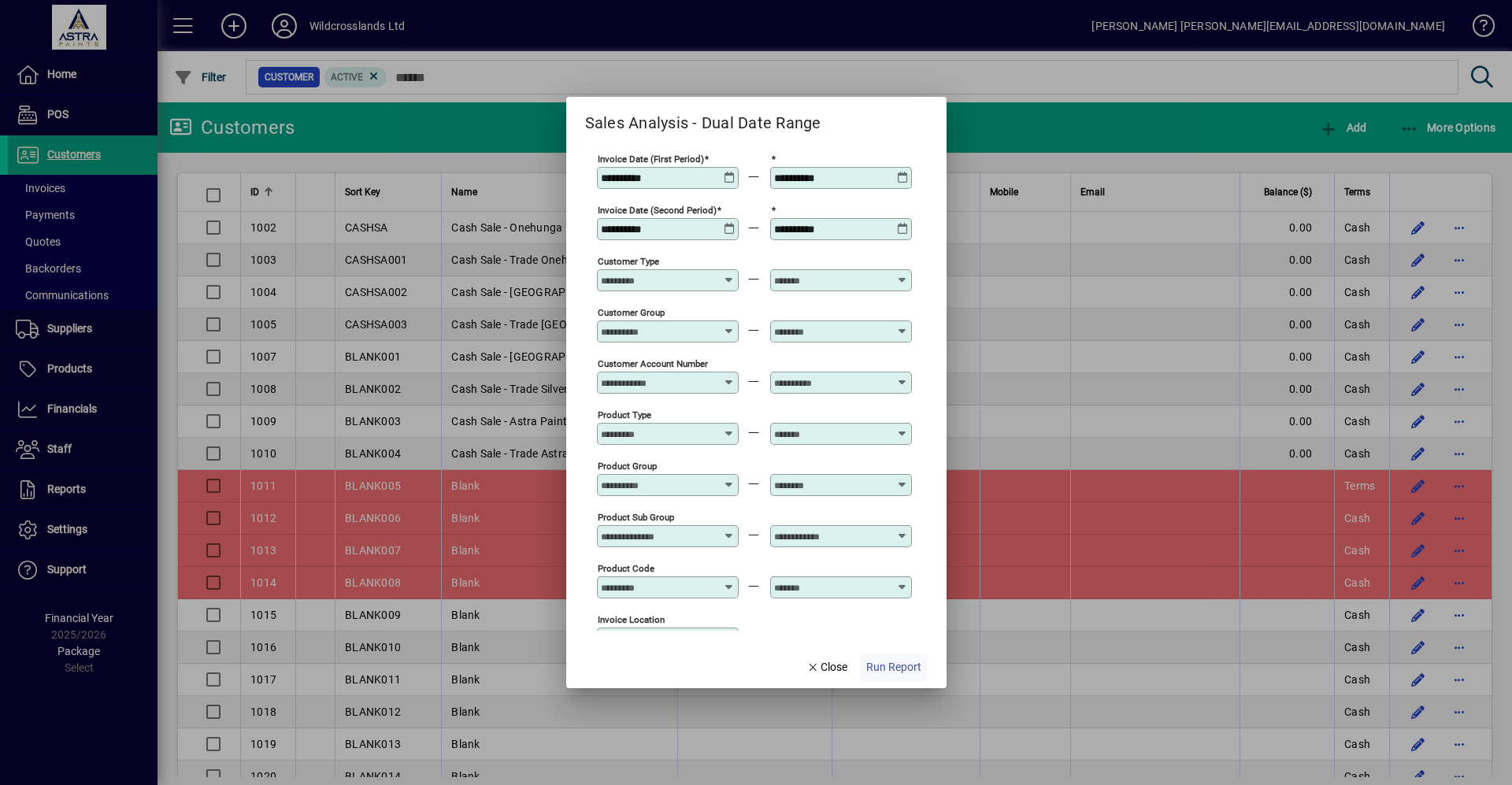
type input "**********"
click at [898, 666] on span "Run Report" at bounding box center [894, 668] width 55 height 17
